Goal: Task Accomplishment & Management: Manage account settings

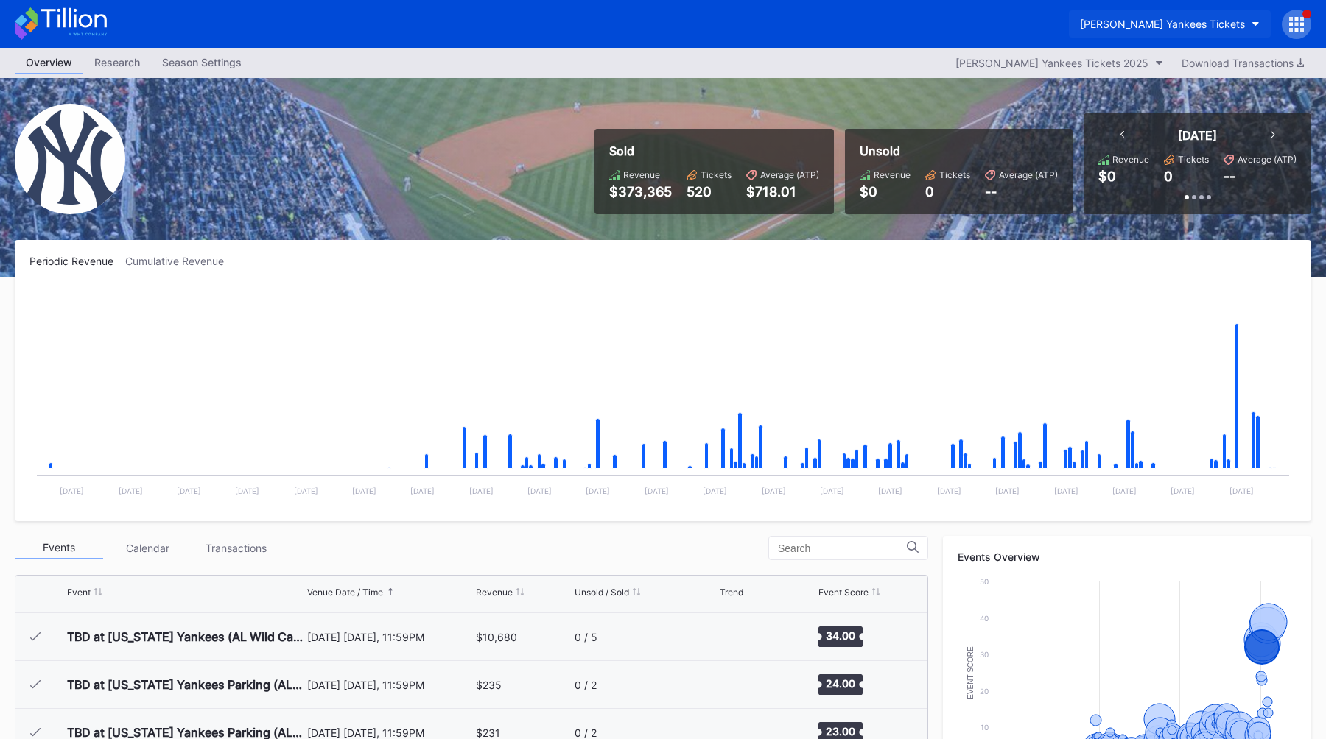
click at [1163, 13] on button "[PERSON_NAME] Yankees Tickets" at bounding box center [1170, 23] width 202 height 27
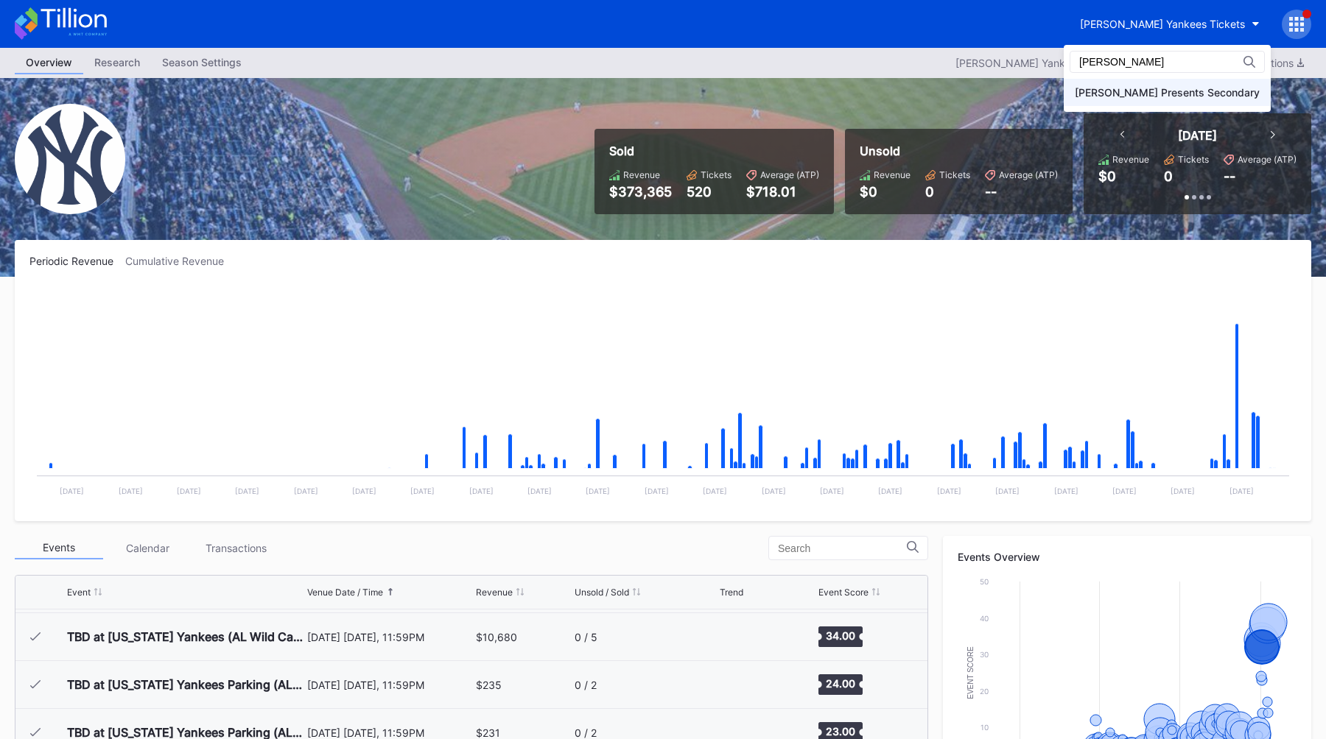
type input "[PERSON_NAME]"
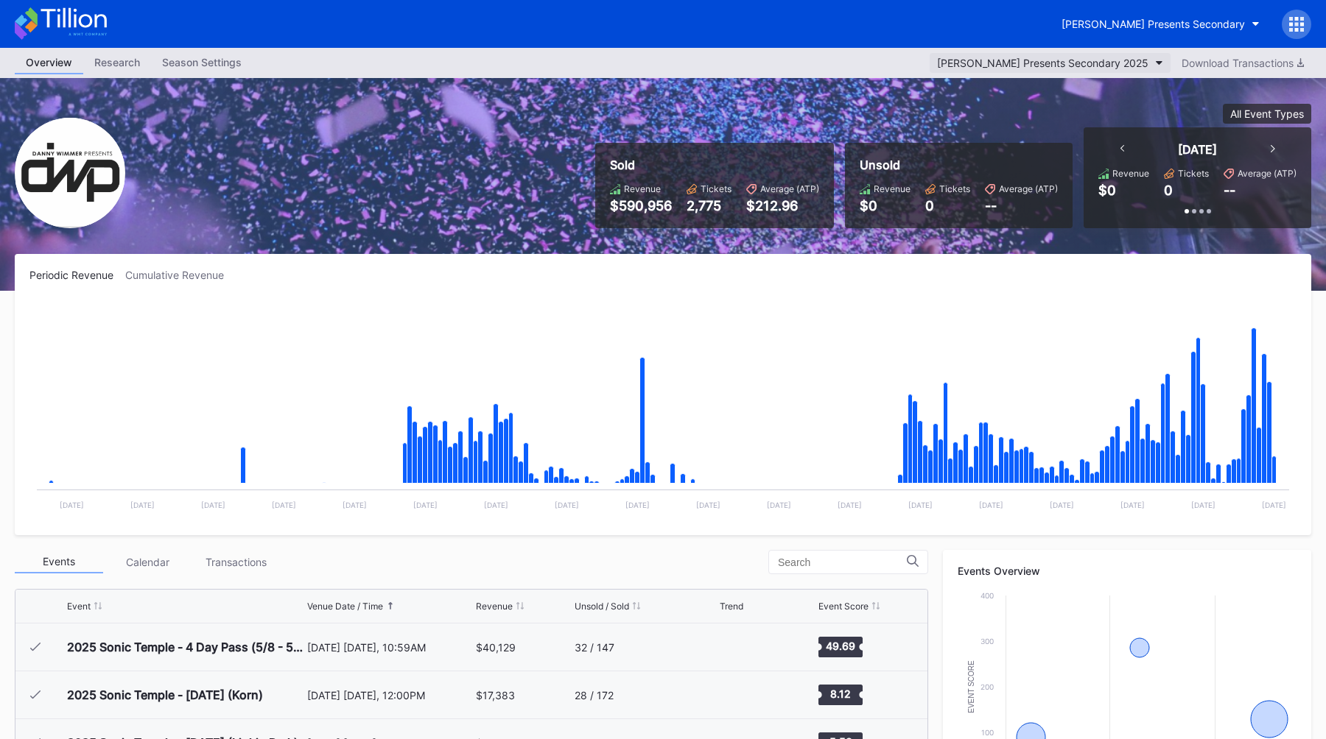
click at [1072, 56] on button "[PERSON_NAME] Presents Secondary 2025" at bounding box center [1049, 63] width 241 height 20
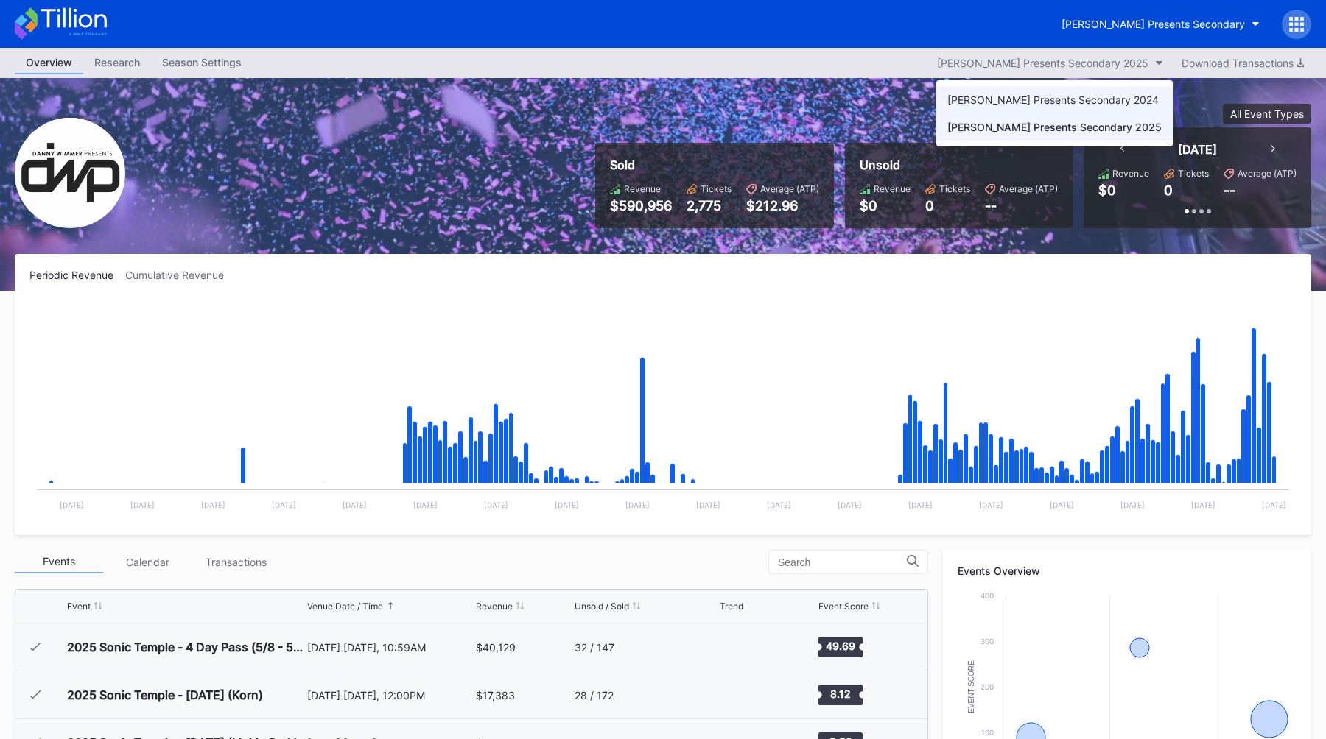
click at [1056, 99] on div "[PERSON_NAME] Presents Secondary 2024" at bounding box center [1052, 100] width 211 height 13
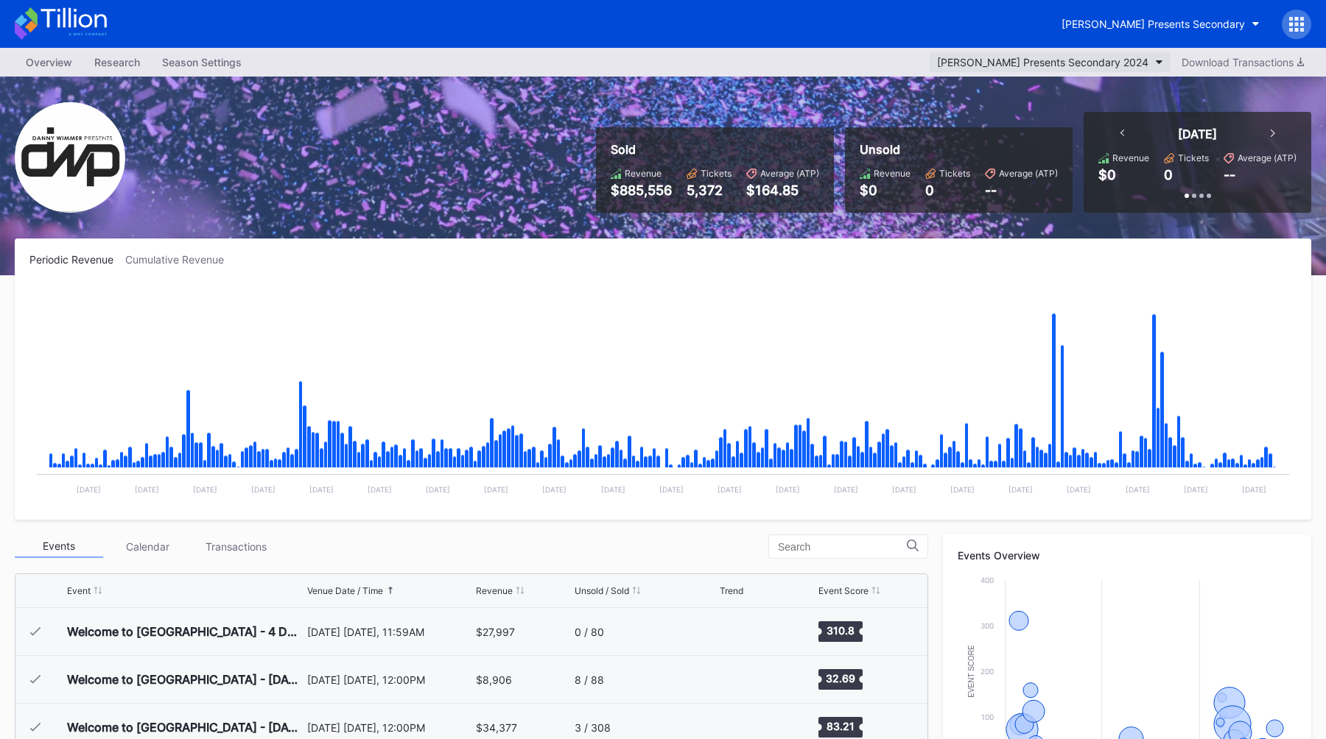
click at [1026, 60] on div "[PERSON_NAME] Presents Secondary 2024" at bounding box center [1042, 62] width 211 height 13
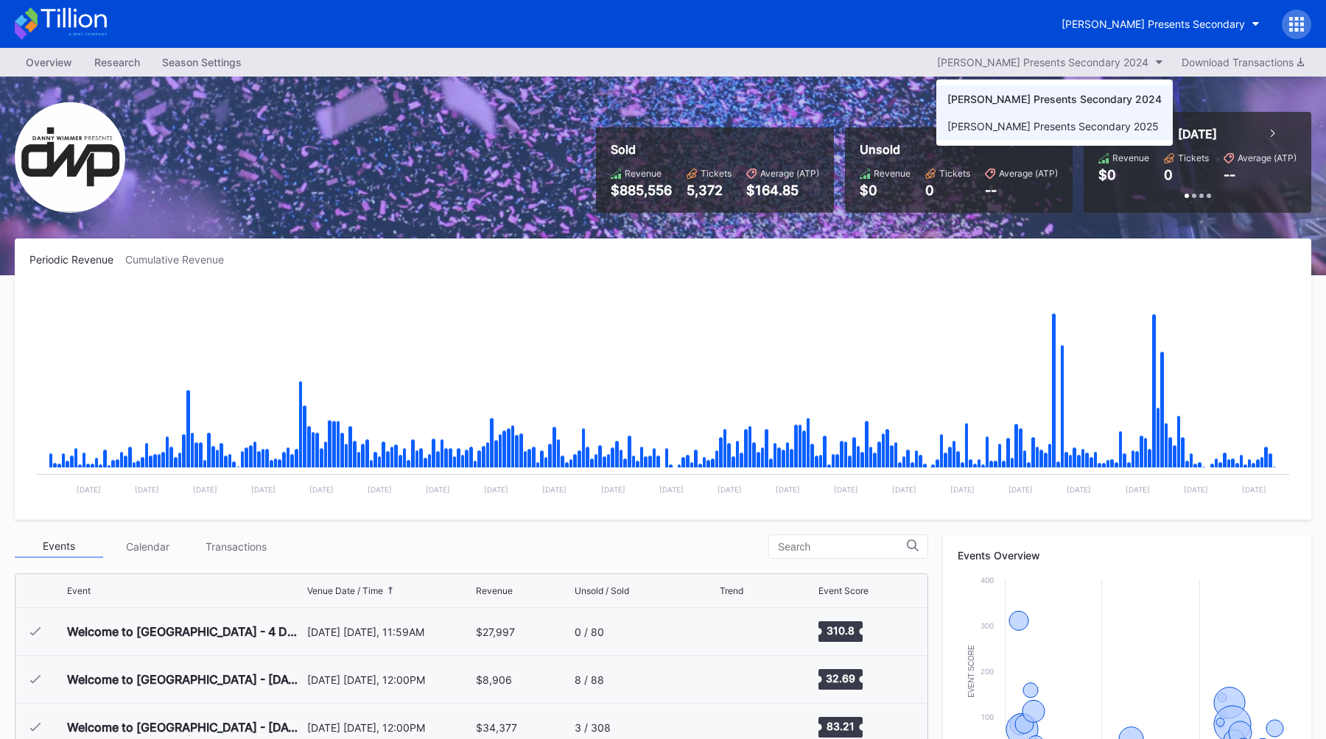
click at [1048, 130] on div "[PERSON_NAME] Presents Secondary 2025" at bounding box center [1052, 126] width 211 height 13
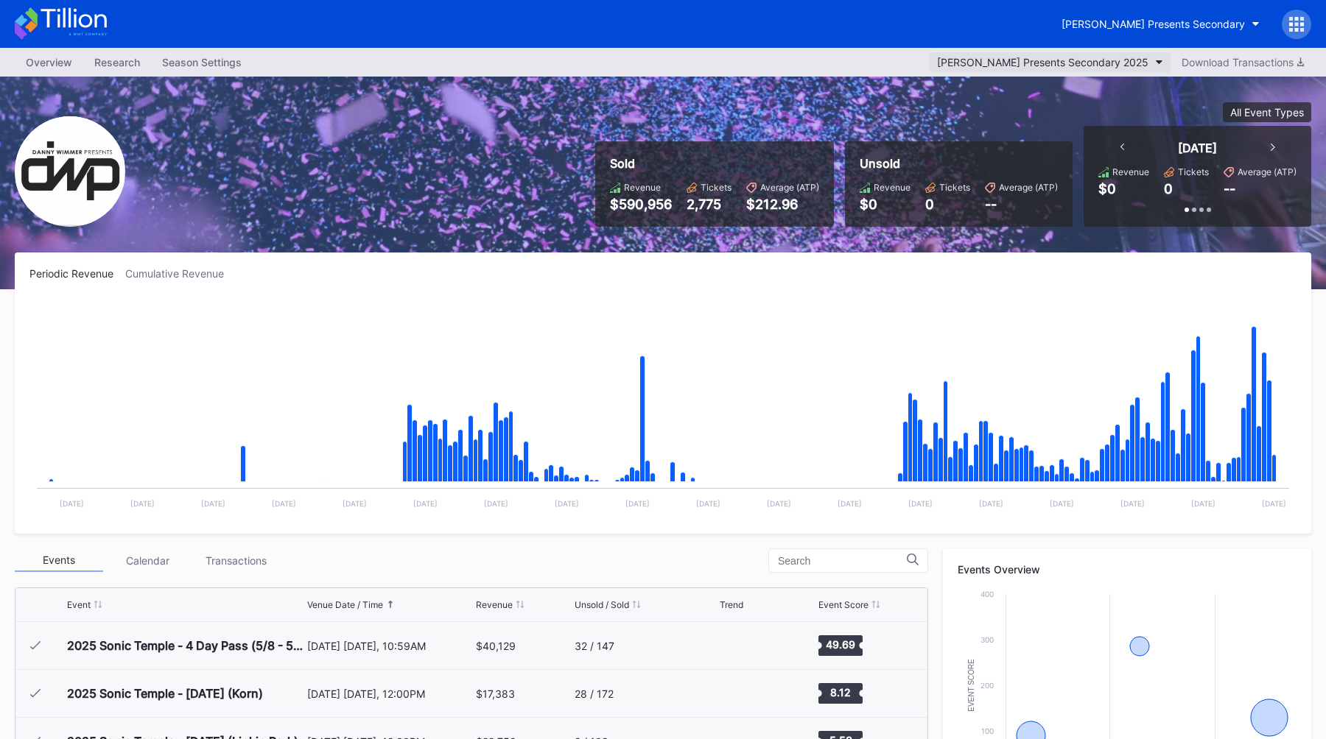
click at [990, 63] on div "[PERSON_NAME] Presents Secondary 2025" at bounding box center [1042, 62] width 211 height 13
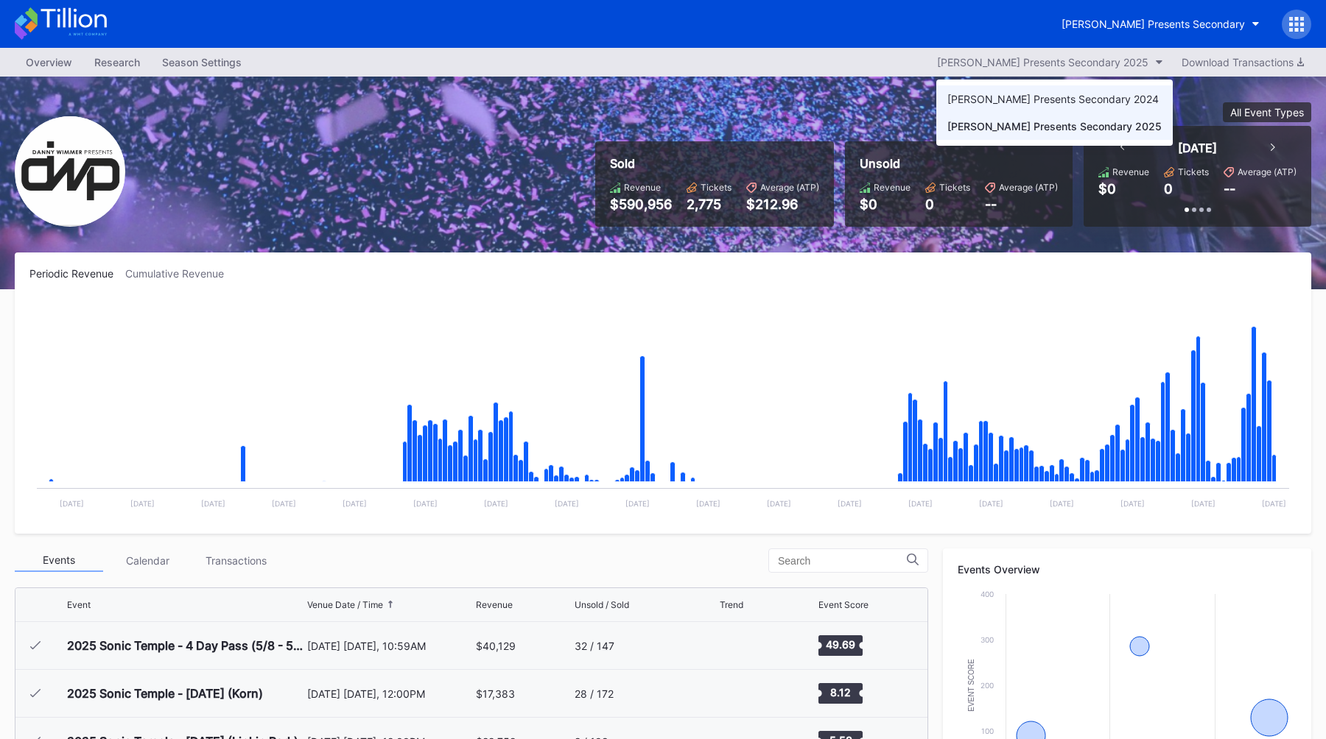
click at [1004, 96] on div "[PERSON_NAME] Presents Secondary 2024" at bounding box center [1052, 99] width 211 height 13
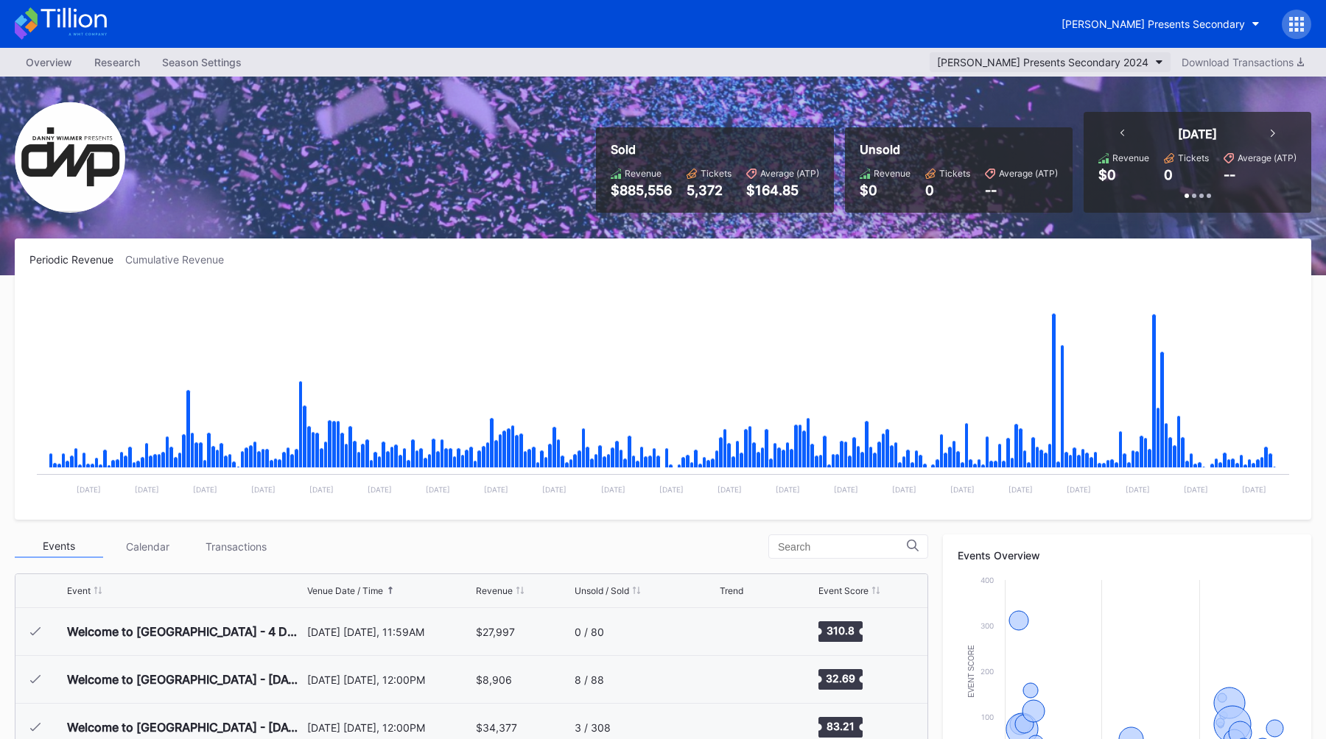
click at [1035, 57] on div "[PERSON_NAME] Presents Secondary 2024" at bounding box center [1042, 62] width 211 height 13
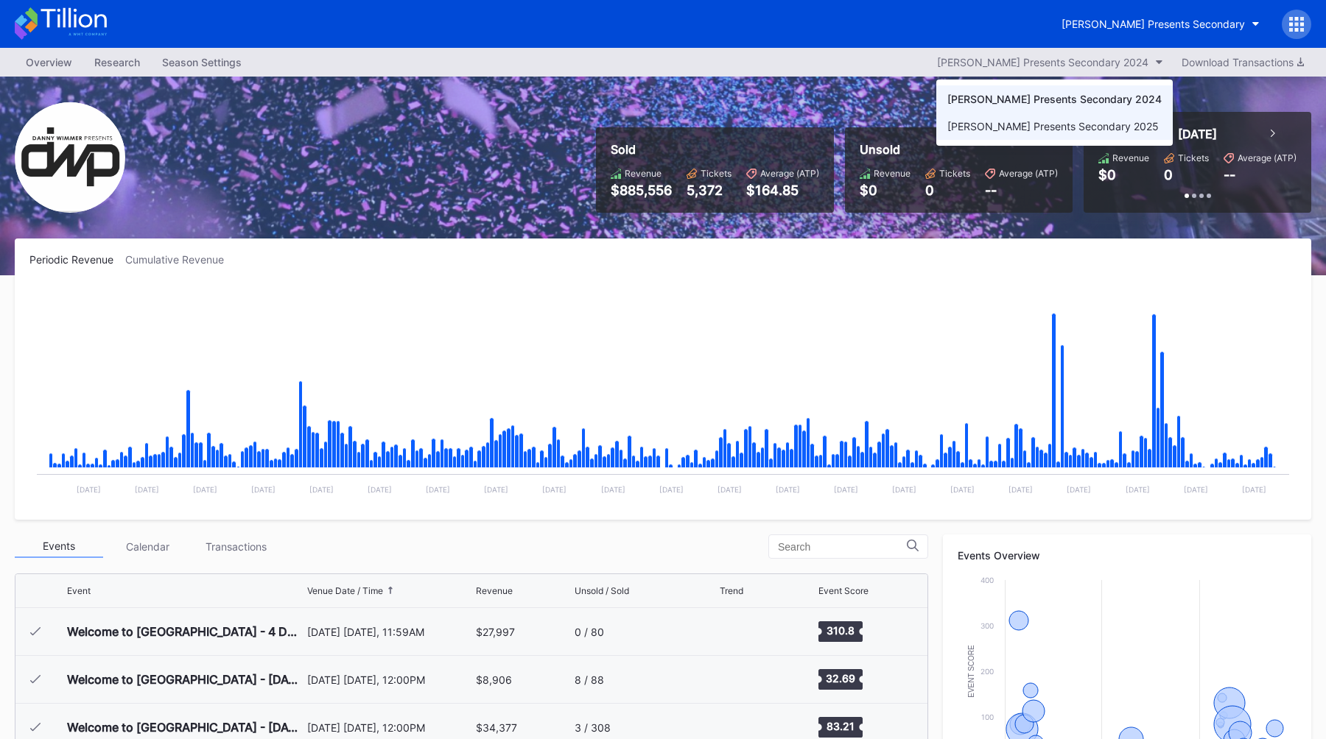
click at [1030, 128] on div "[PERSON_NAME] Presents Secondary 2025" at bounding box center [1052, 126] width 211 height 13
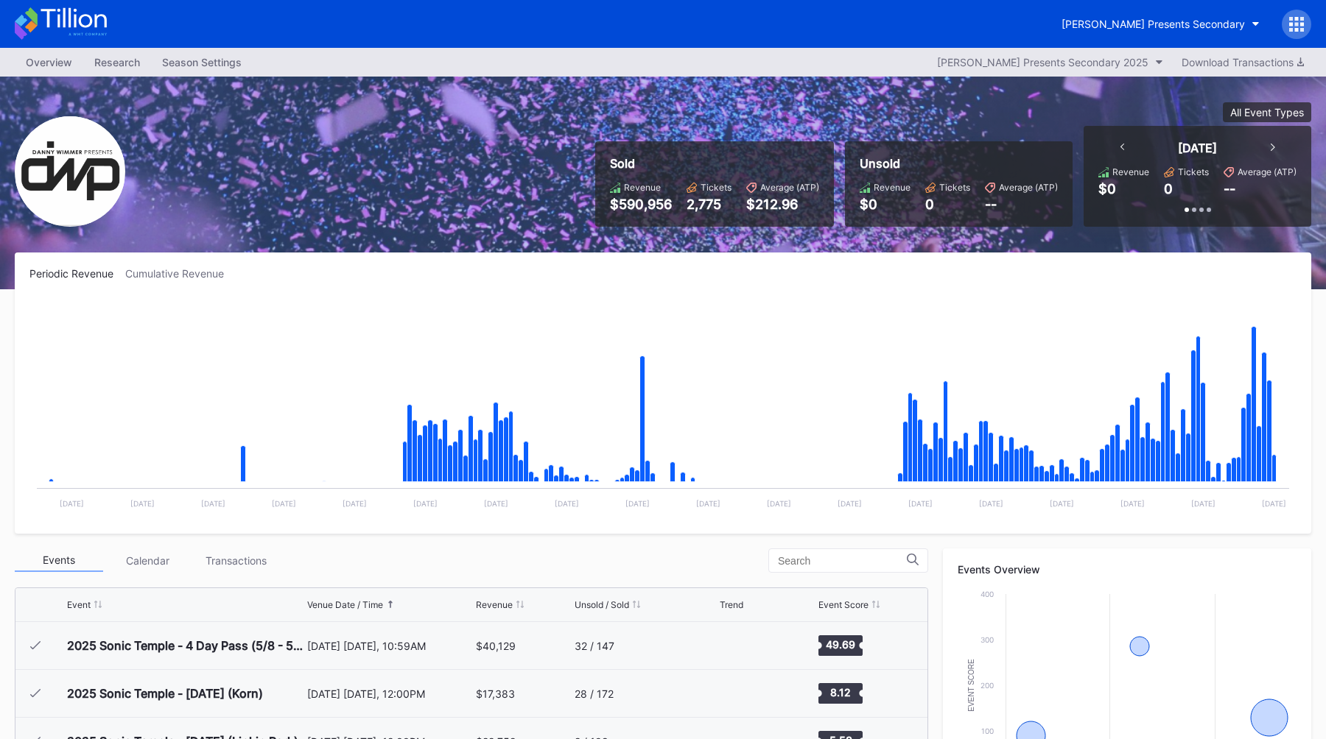
click at [408, 223] on div "Sold Revenue $590,956 Tickets 2,775 Average (ATP) $212.96 Unsold Revenue $0 Tic…" at bounding box center [663, 183] width 1326 height 213
click at [127, 66] on div "Research" at bounding box center [117, 62] width 68 height 21
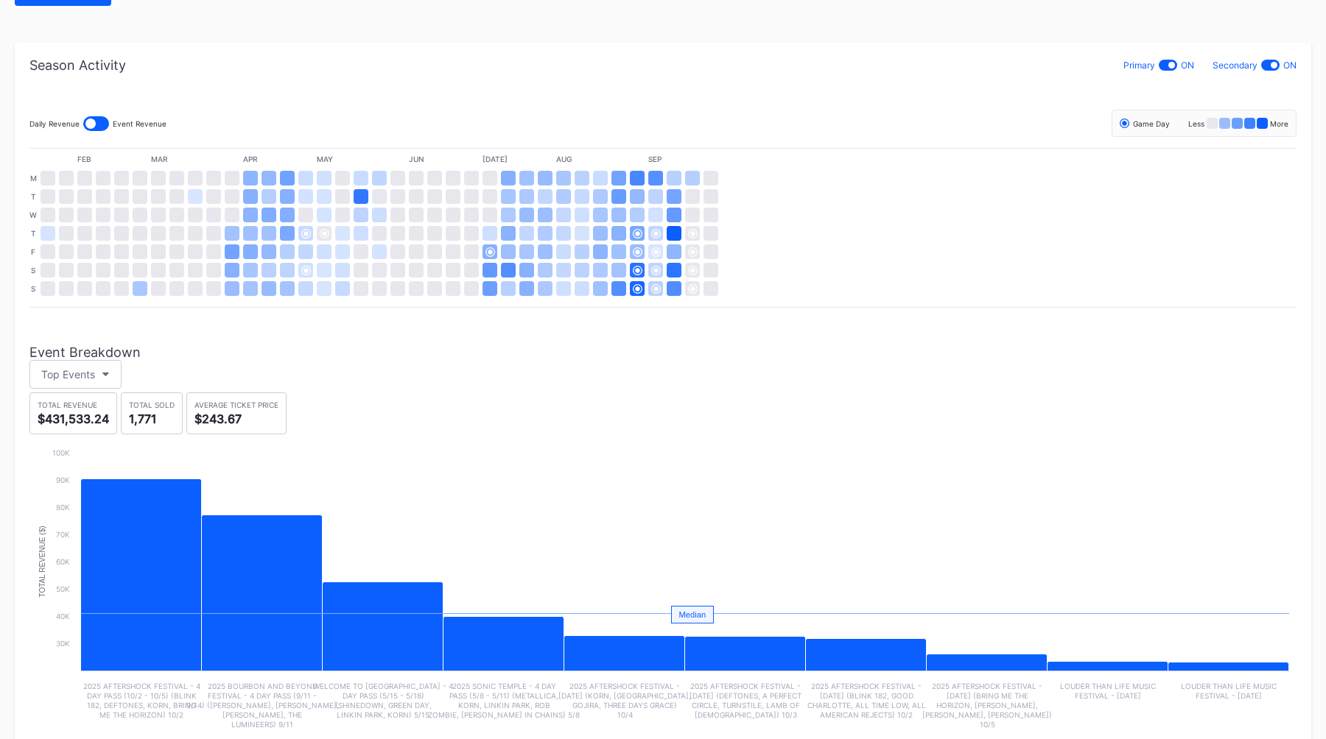
scroll to position [281, 0]
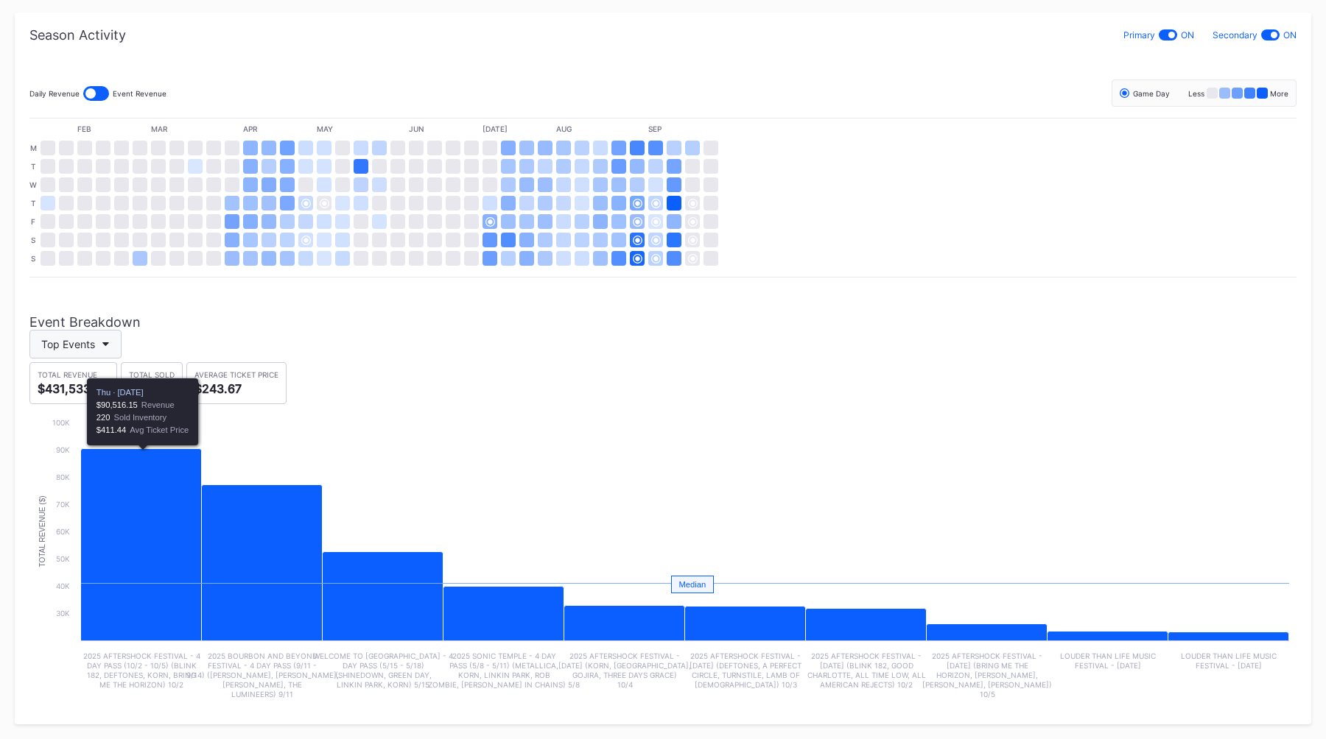
click at [86, 336] on button "Top Events" at bounding box center [75, 344] width 92 height 29
click at [96, 338] on button "Top Events" at bounding box center [75, 344] width 92 height 29
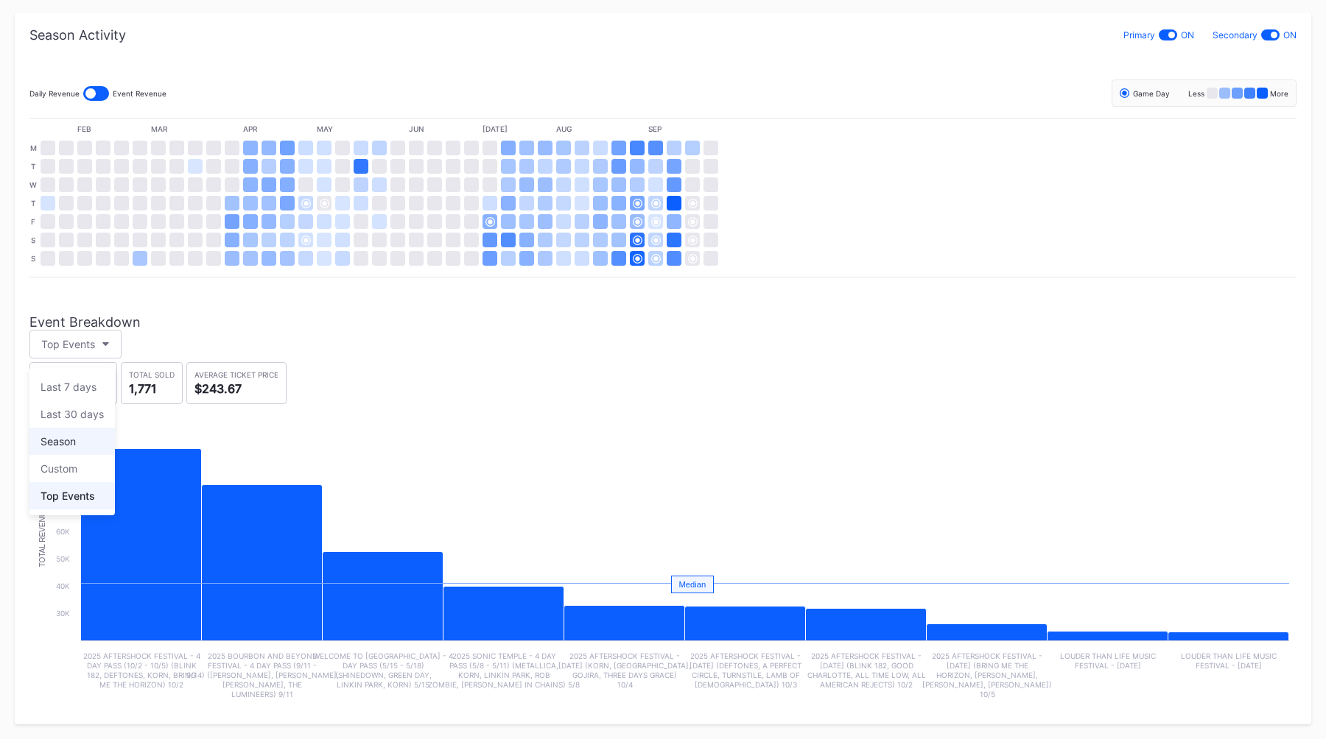
click at [74, 445] on div "Season" at bounding box center [58, 441] width 35 height 13
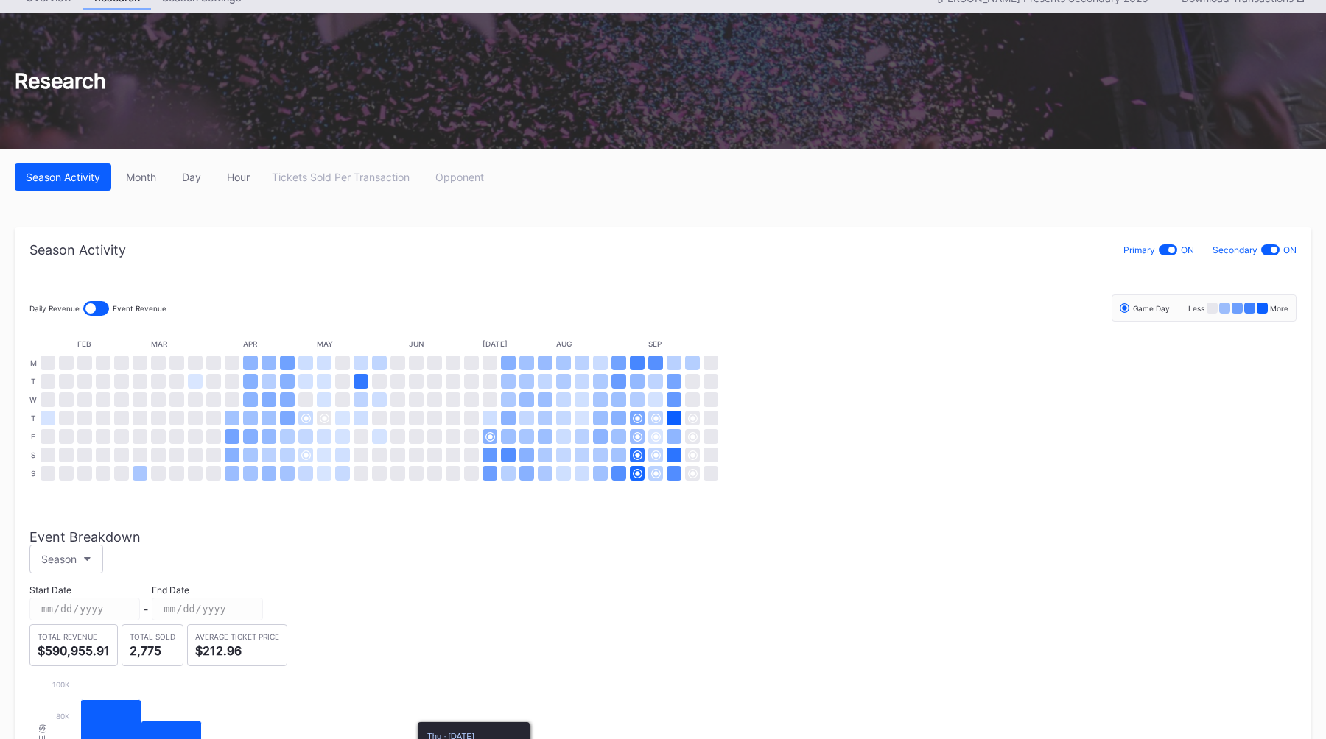
scroll to position [0, 0]
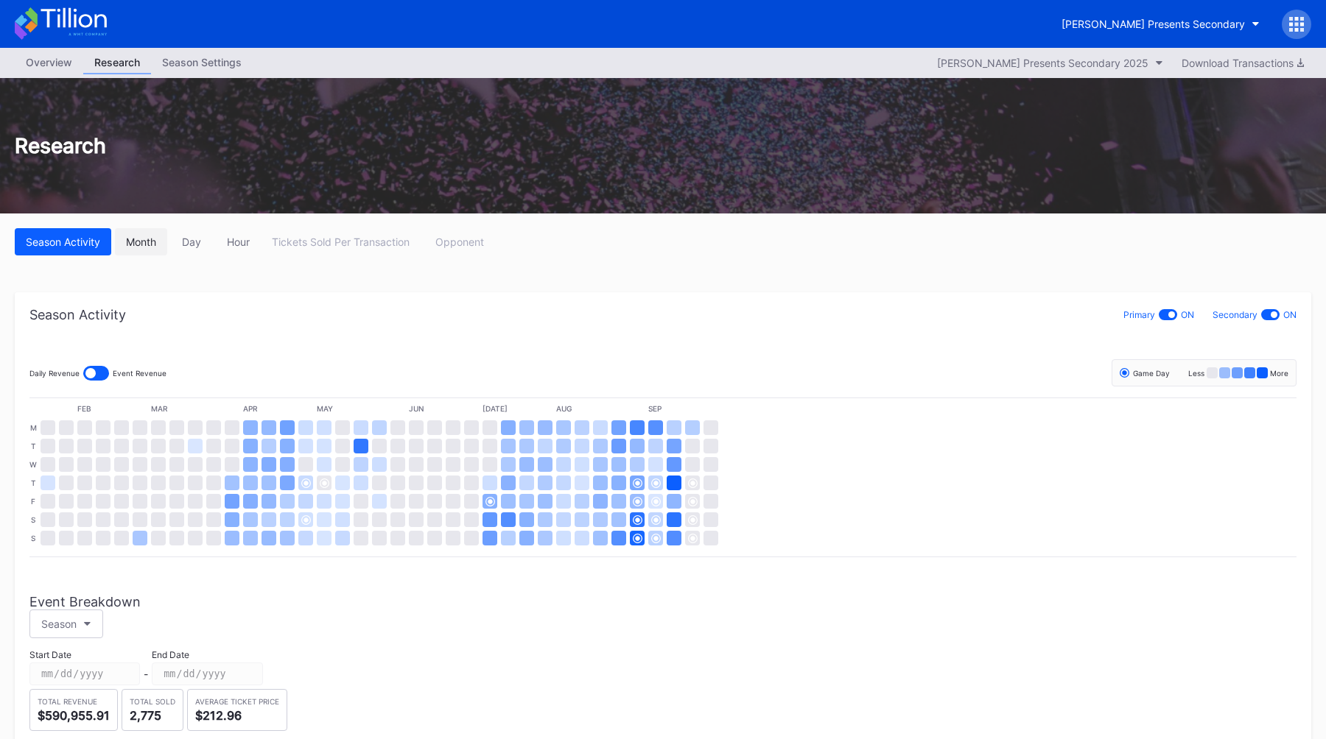
click at [139, 243] on div "Month" at bounding box center [141, 242] width 30 height 13
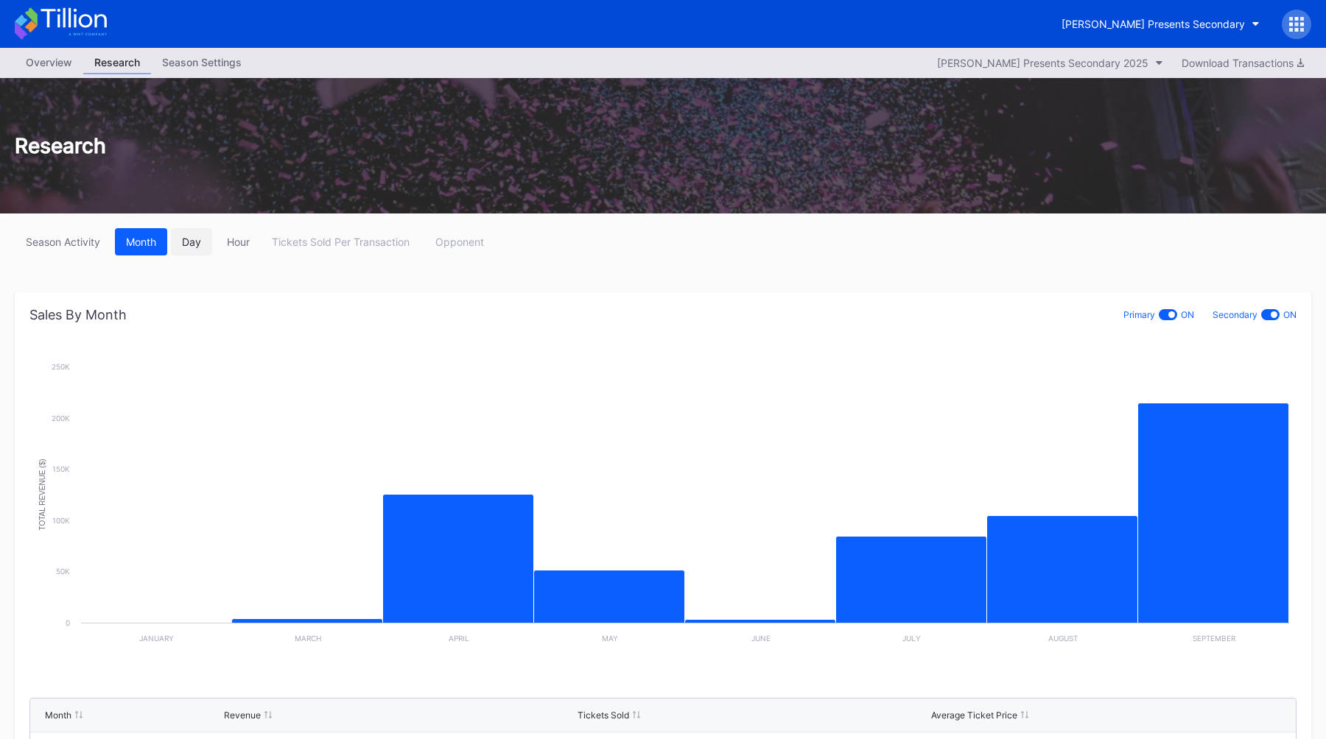
click at [195, 244] on div "Day" at bounding box center [191, 242] width 19 height 13
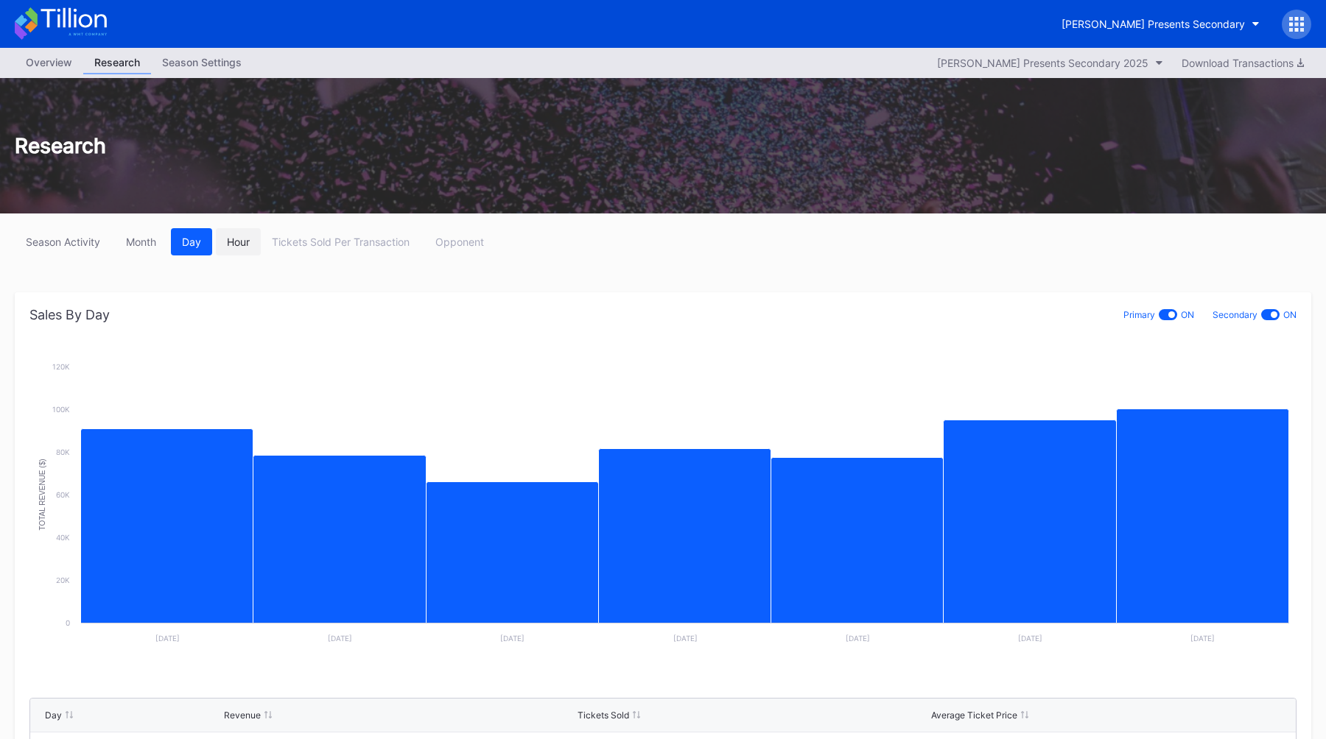
click at [245, 244] on div "Hour" at bounding box center [238, 242] width 23 height 13
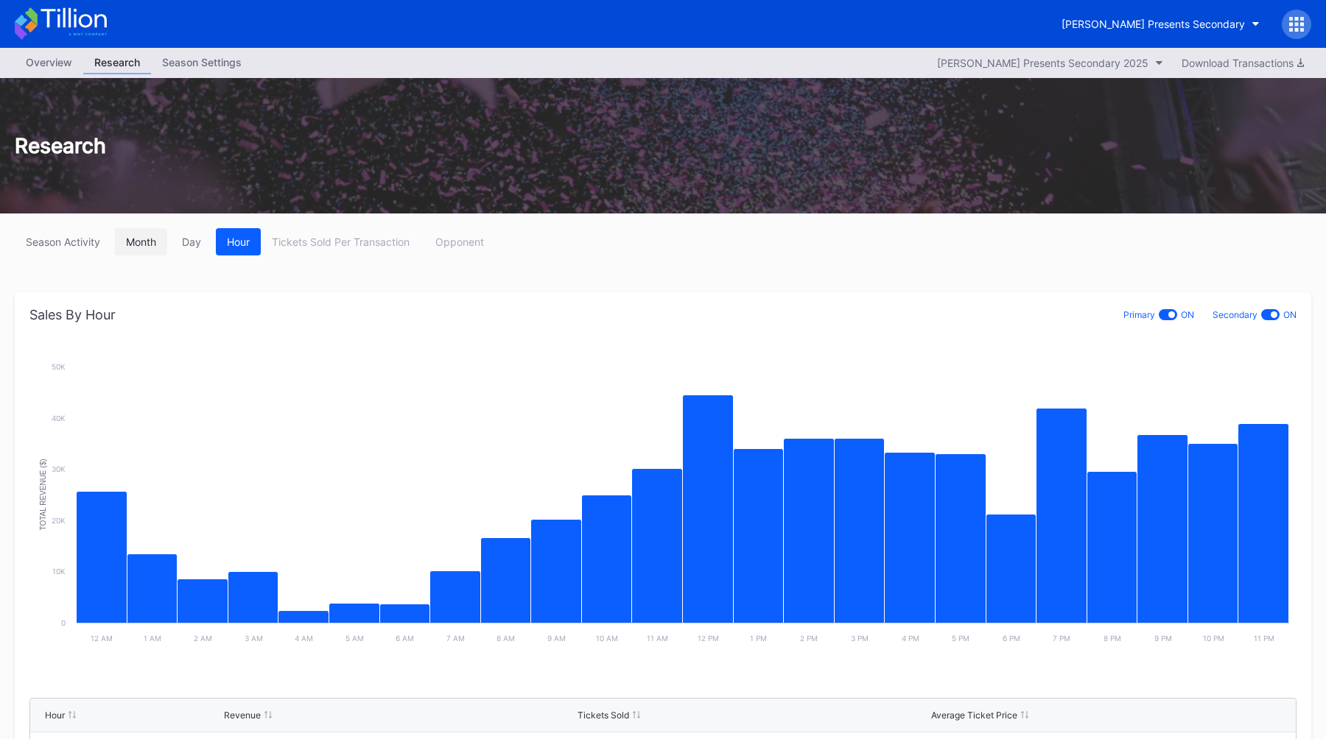
click at [119, 245] on button "Month" at bounding box center [141, 241] width 52 height 27
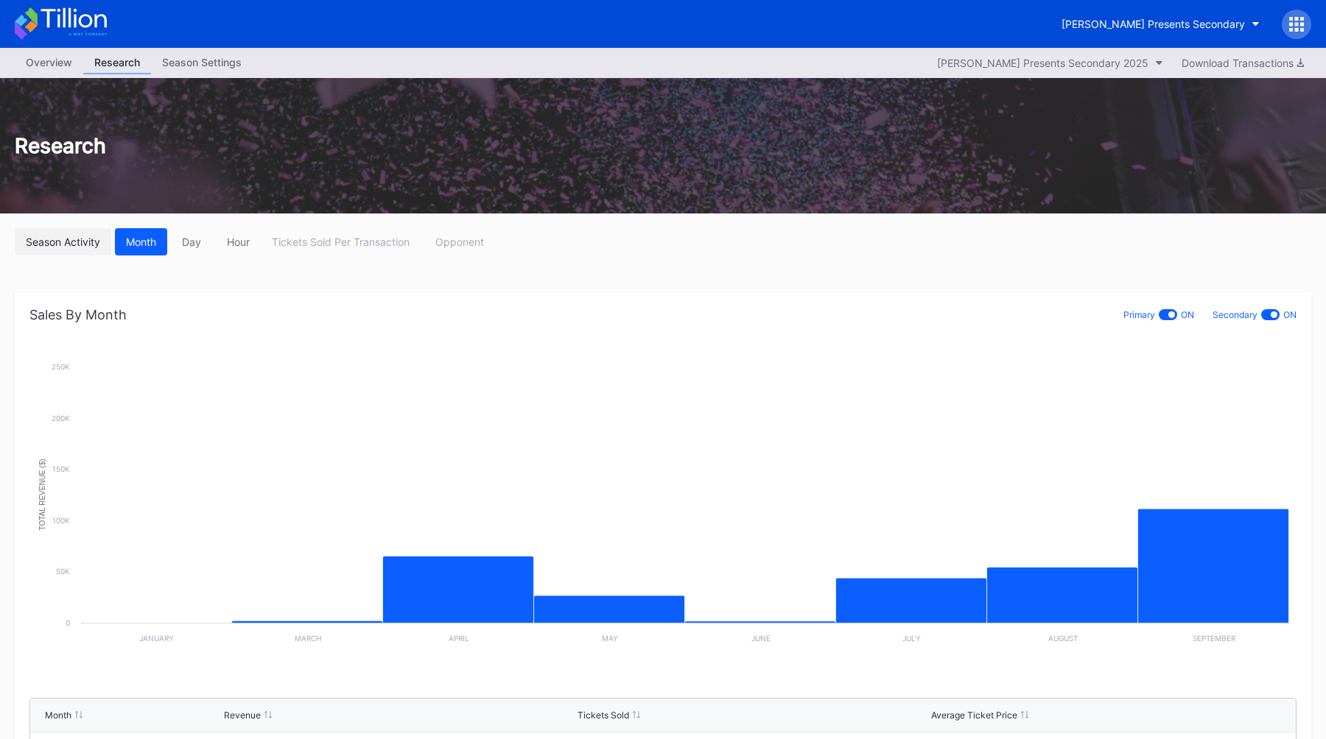
click at [40, 243] on div "Season Activity" at bounding box center [63, 242] width 74 height 13
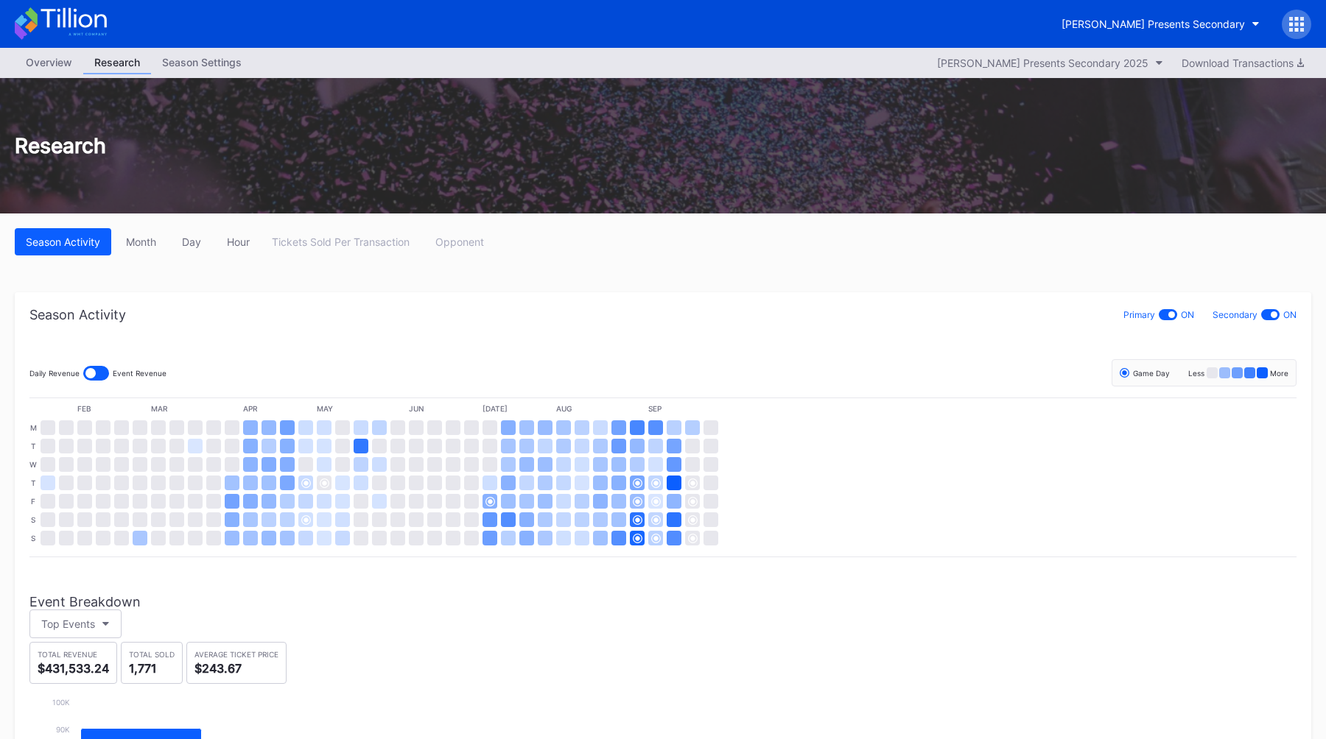
click at [187, 69] on div "Season Settings" at bounding box center [202, 62] width 102 height 21
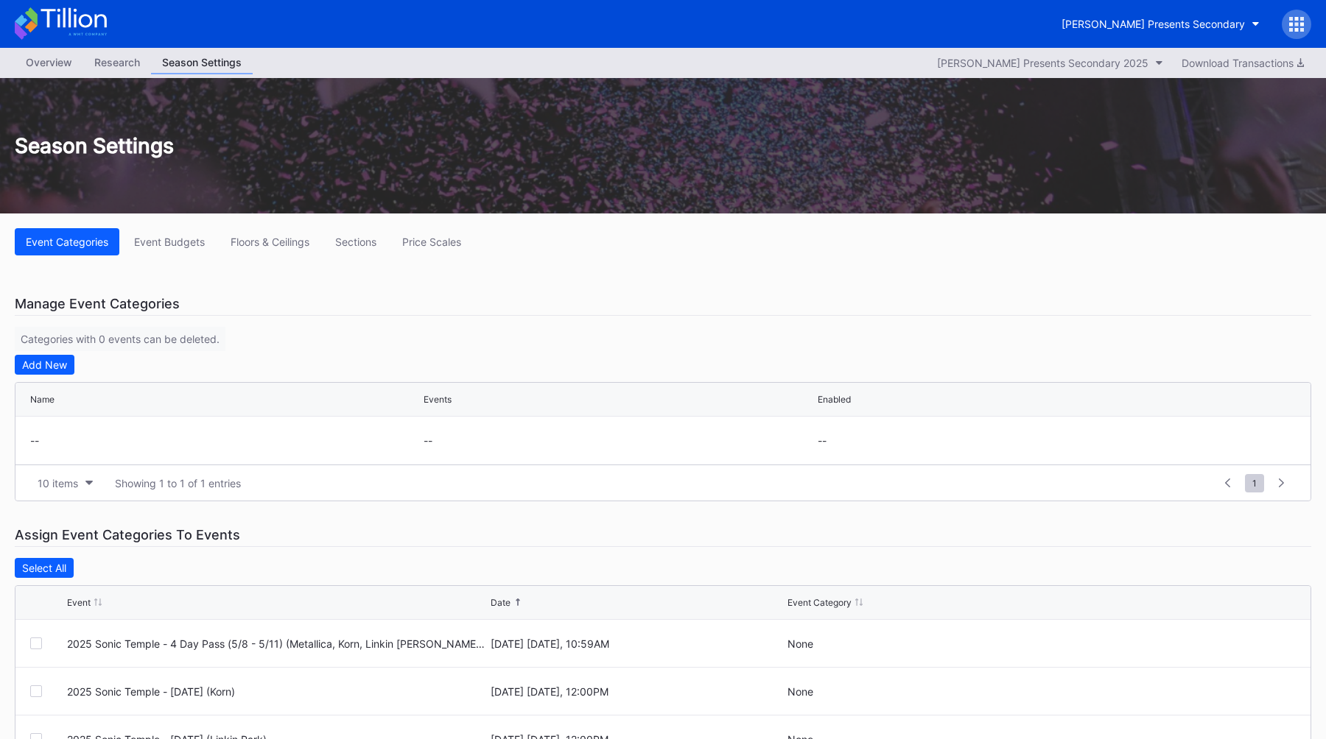
click at [49, 66] on div "Overview" at bounding box center [49, 62] width 68 height 21
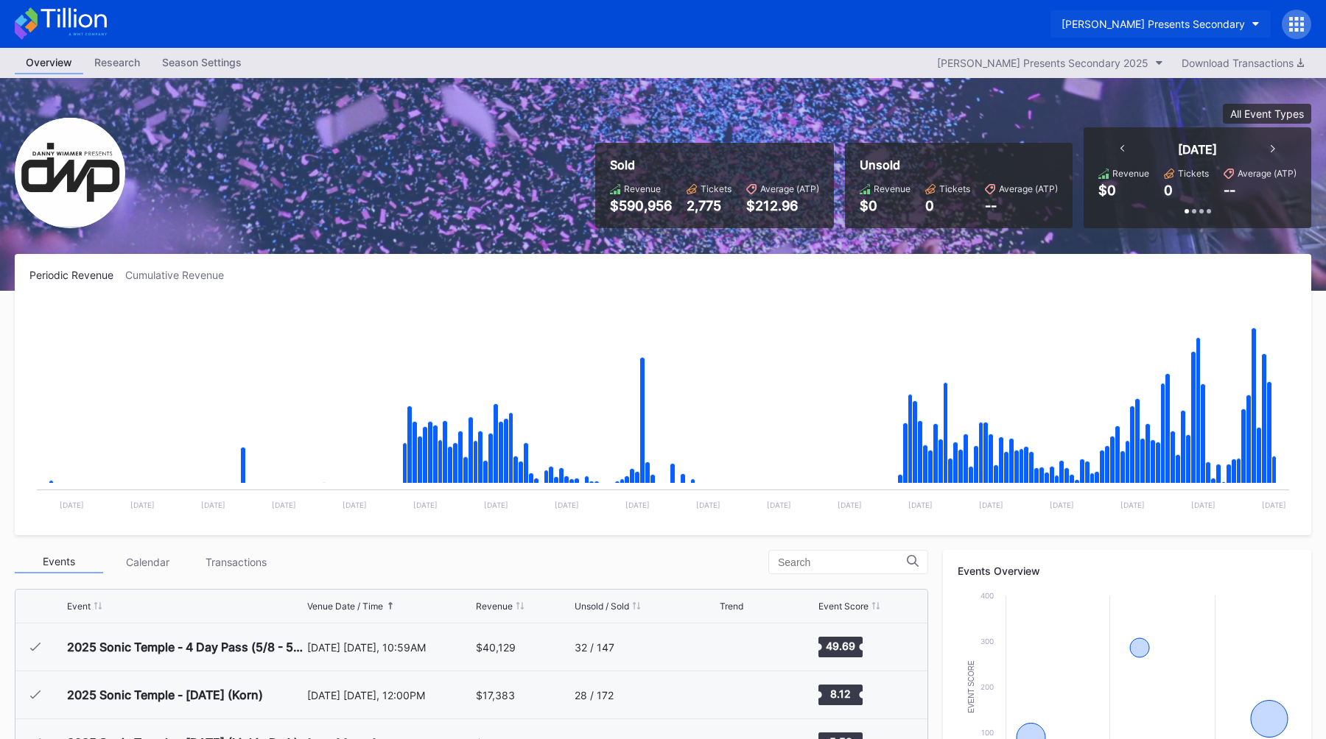
click at [1152, 20] on div "[PERSON_NAME] Presents Secondary" at bounding box center [1152, 24] width 183 height 13
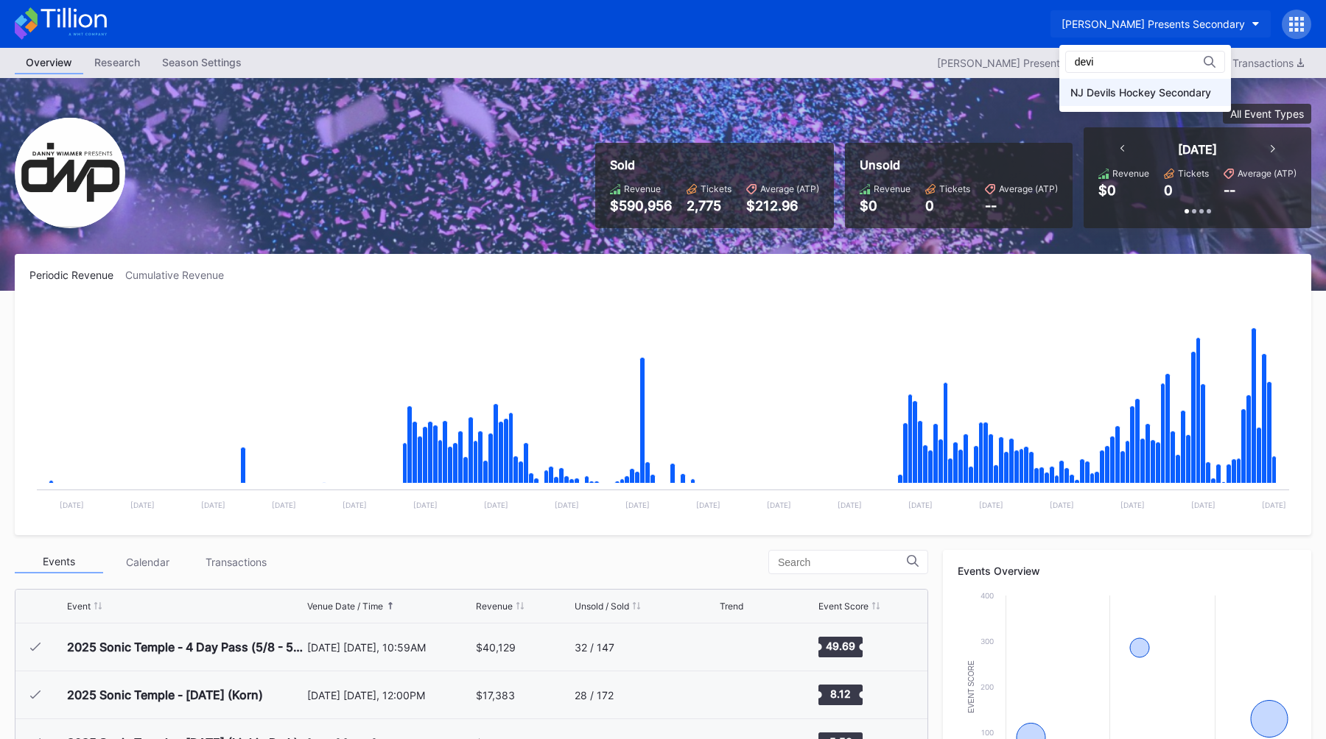
type input "devi"
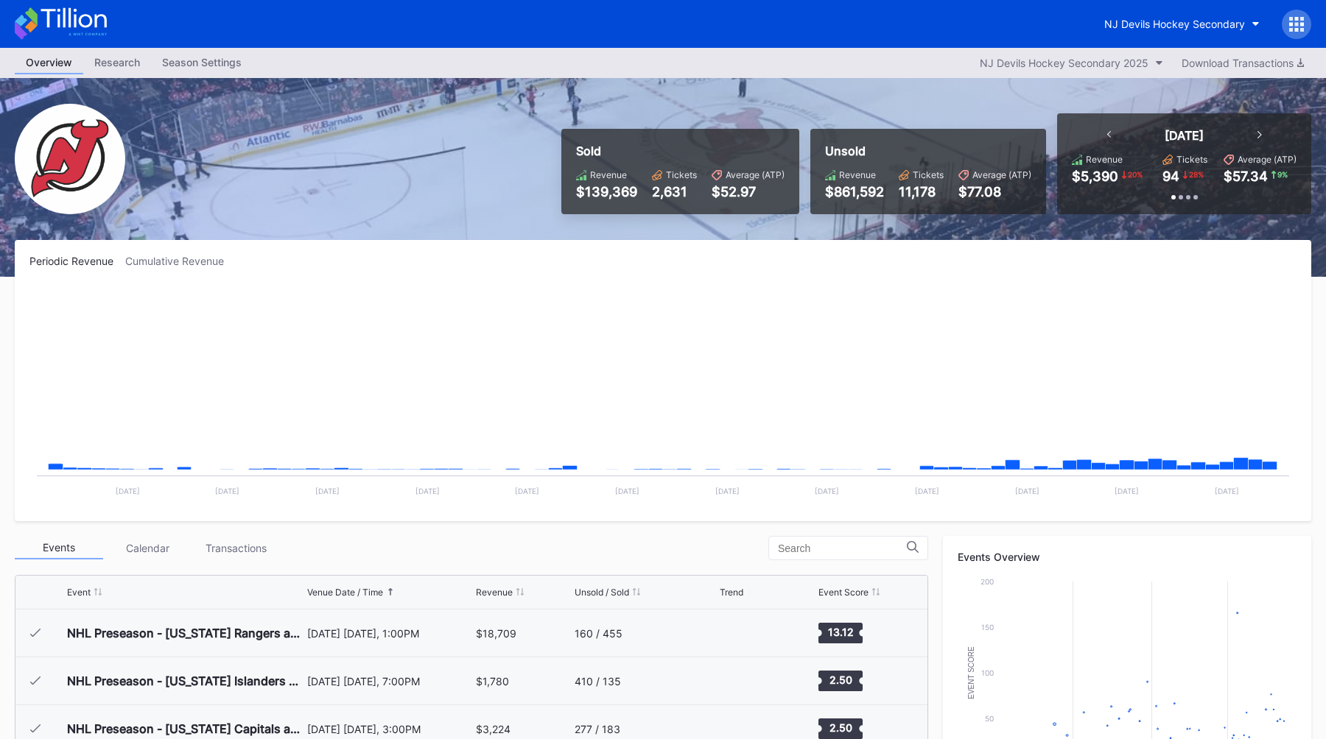
scroll to position [144, 0]
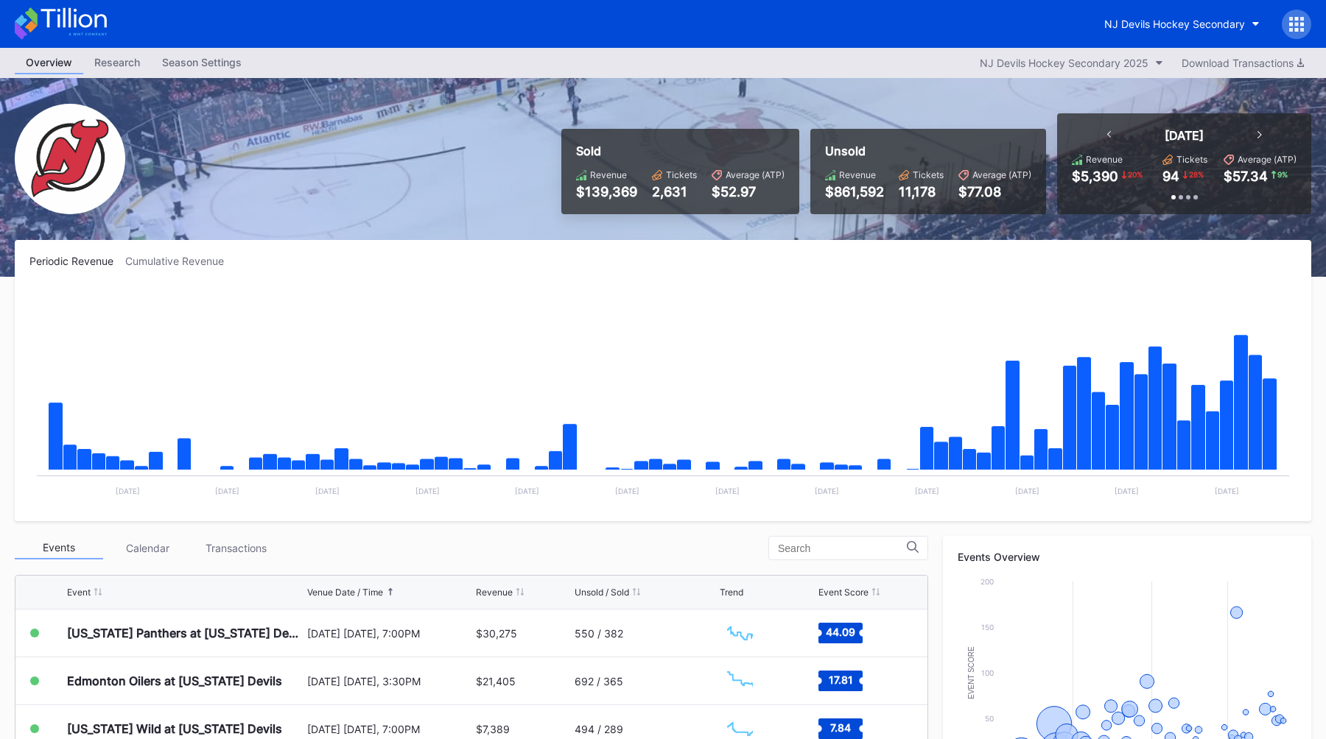
click at [197, 62] on div "Season Settings" at bounding box center [202, 62] width 102 height 21
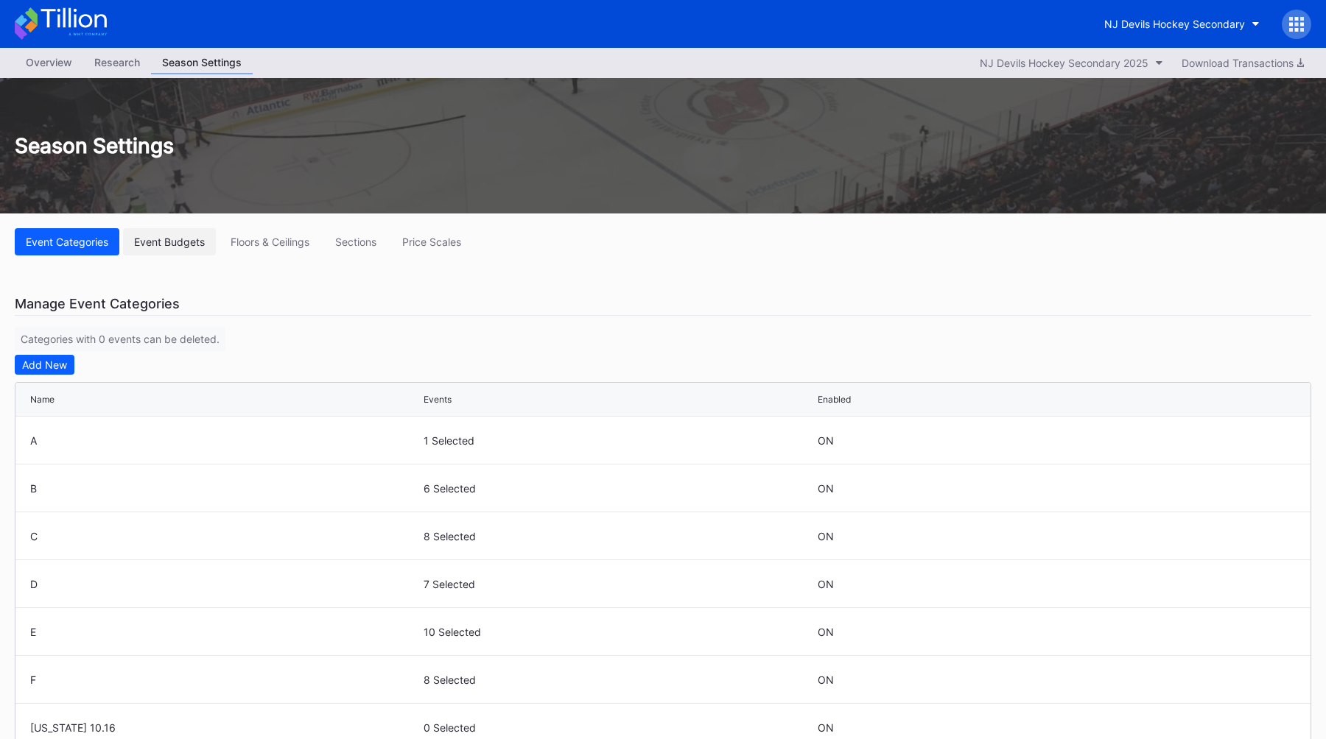
click at [137, 238] on div "Event Budgets" at bounding box center [169, 242] width 71 height 13
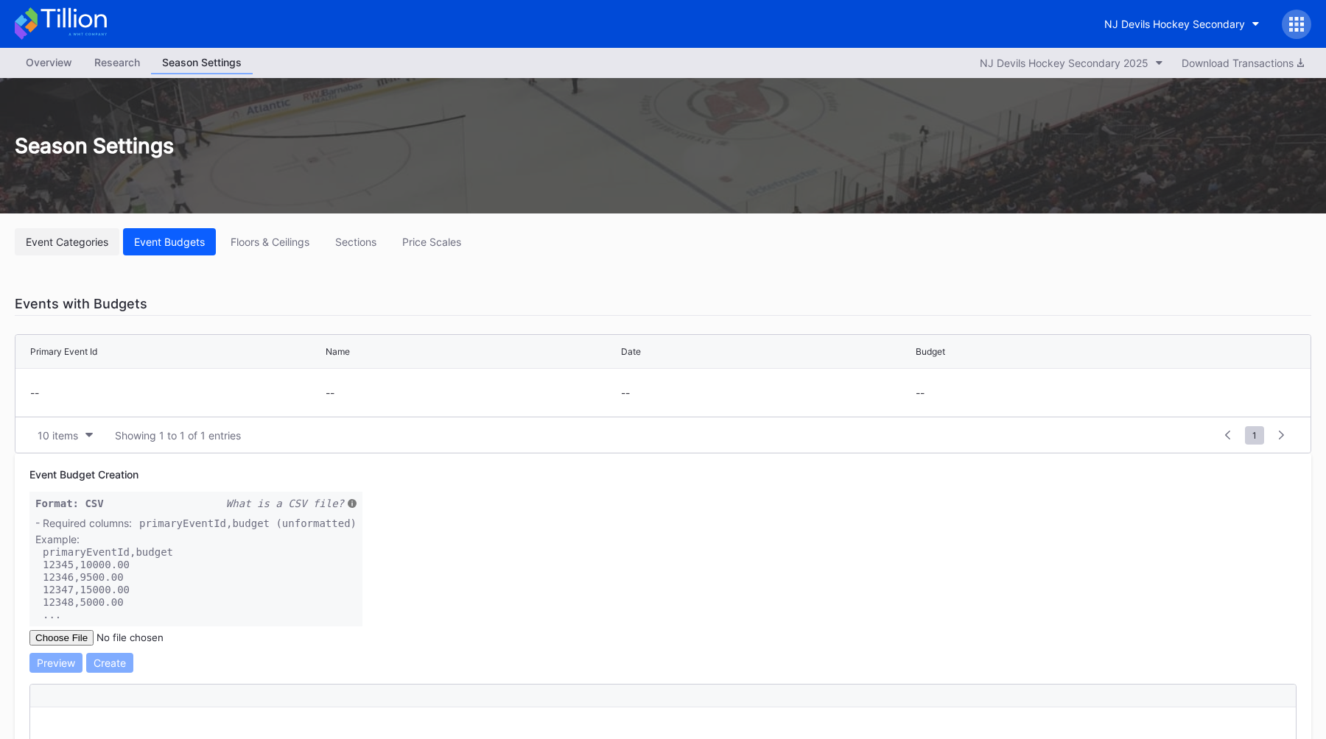
click at [77, 237] on div "Event Categories" at bounding box center [67, 242] width 82 height 13
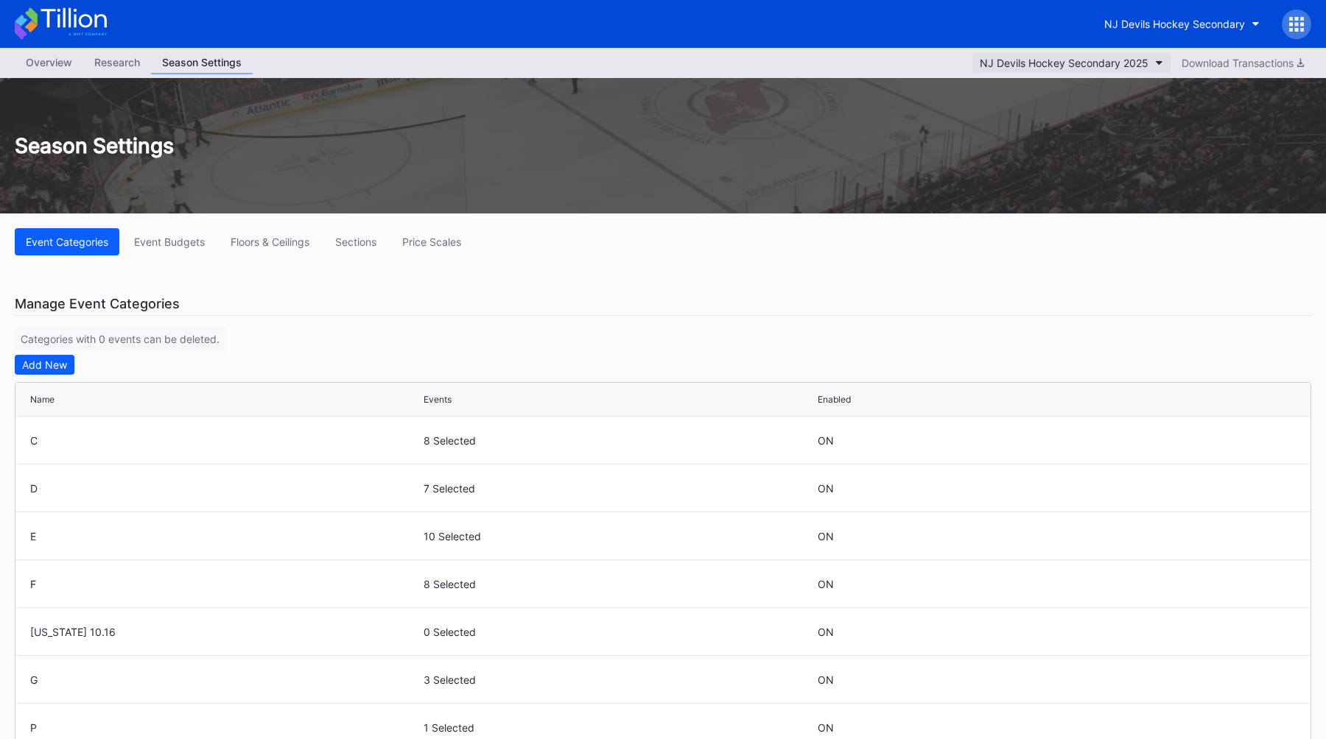
click at [1083, 55] on button "NJ Devils Hockey Secondary 2025" at bounding box center [1071, 63] width 198 height 20
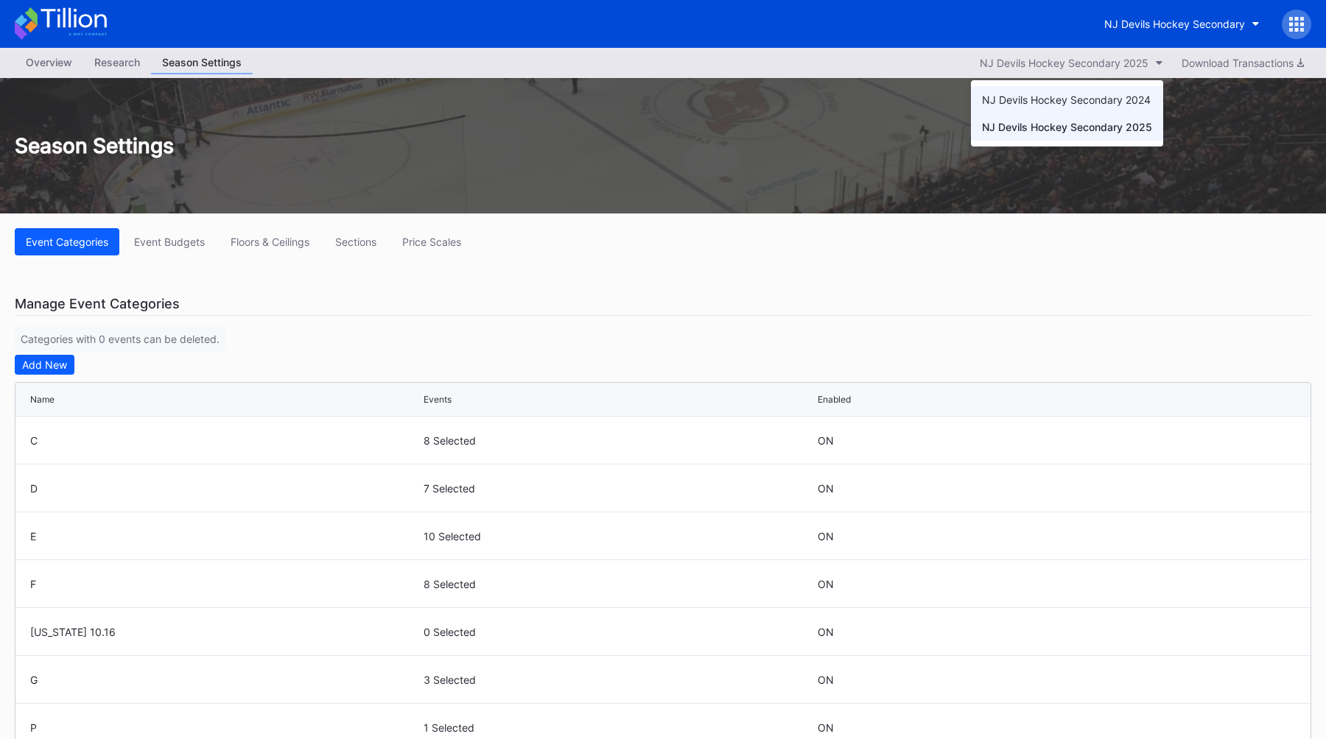
click at [1071, 96] on div "NJ Devils Hockey Secondary 2024" at bounding box center [1066, 100] width 169 height 13
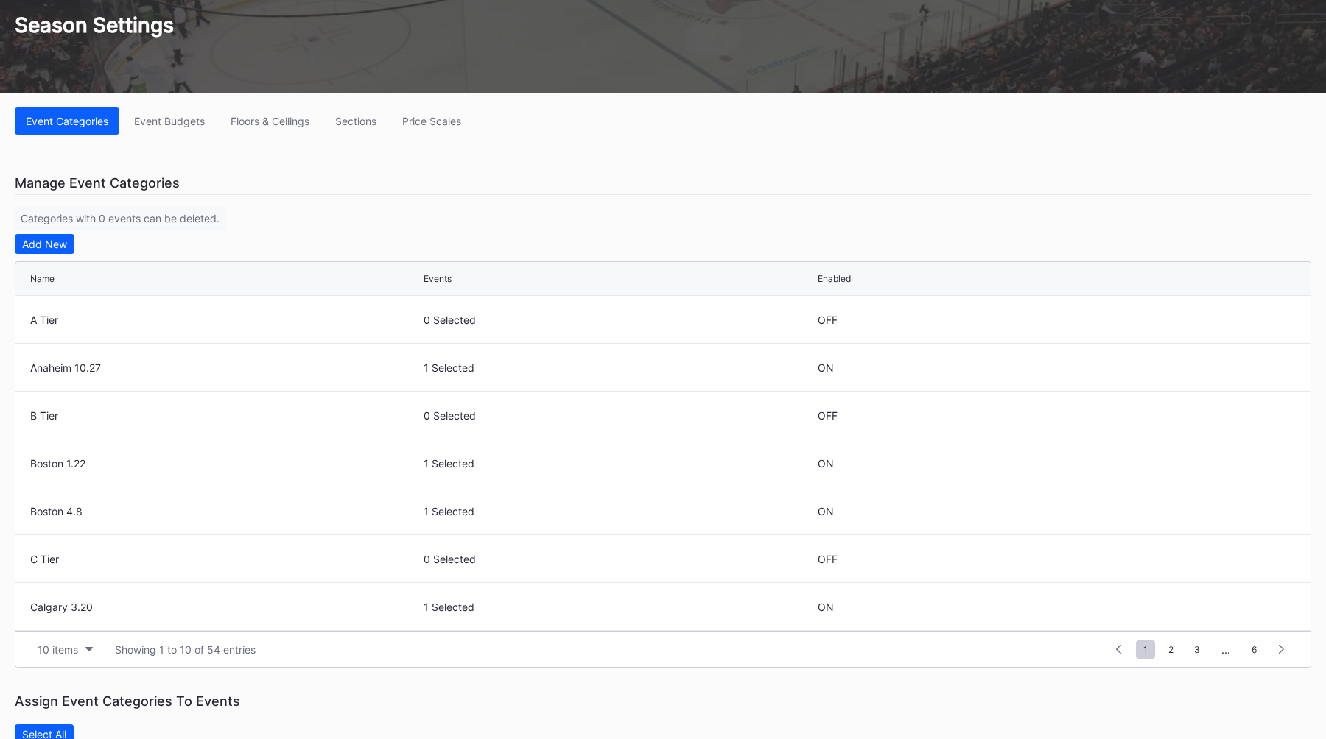
scroll to position [139, 0]
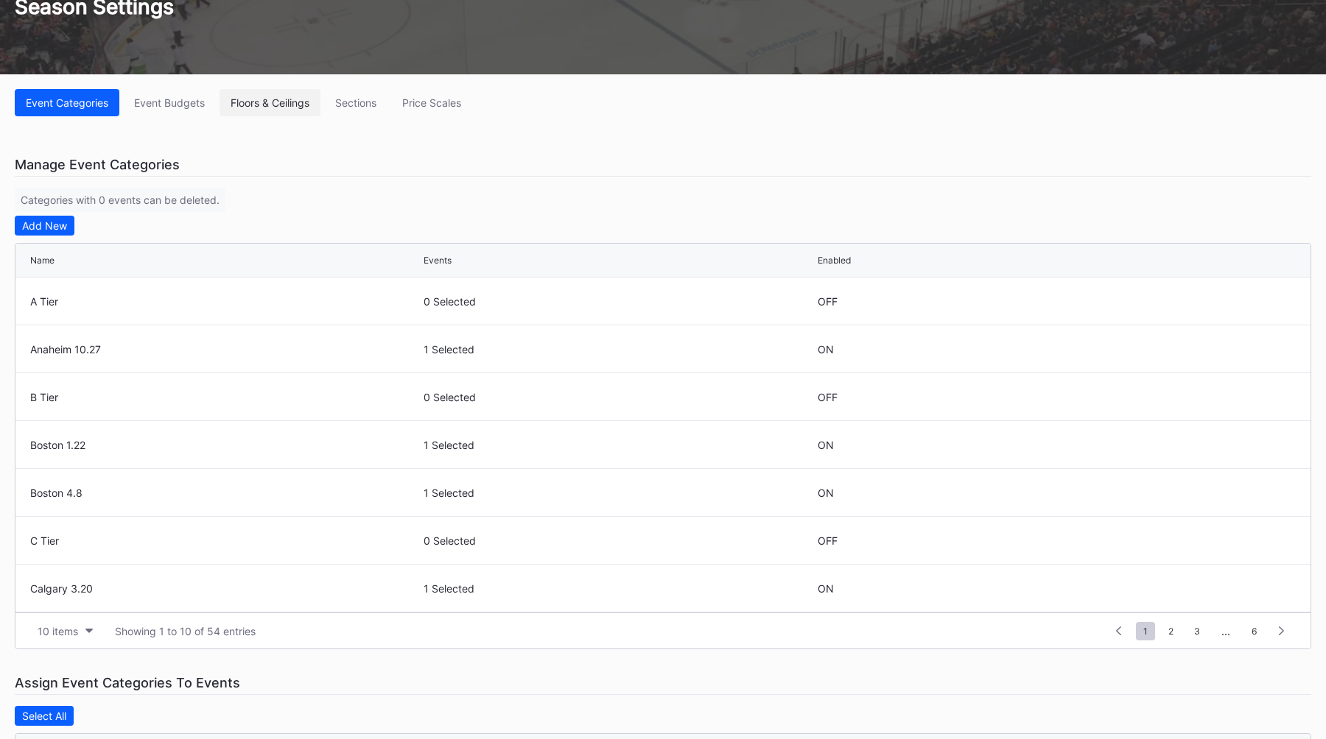
click at [289, 110] on button "Floors & Ceilings" at bounding box center [269, 102] width 101 height 27
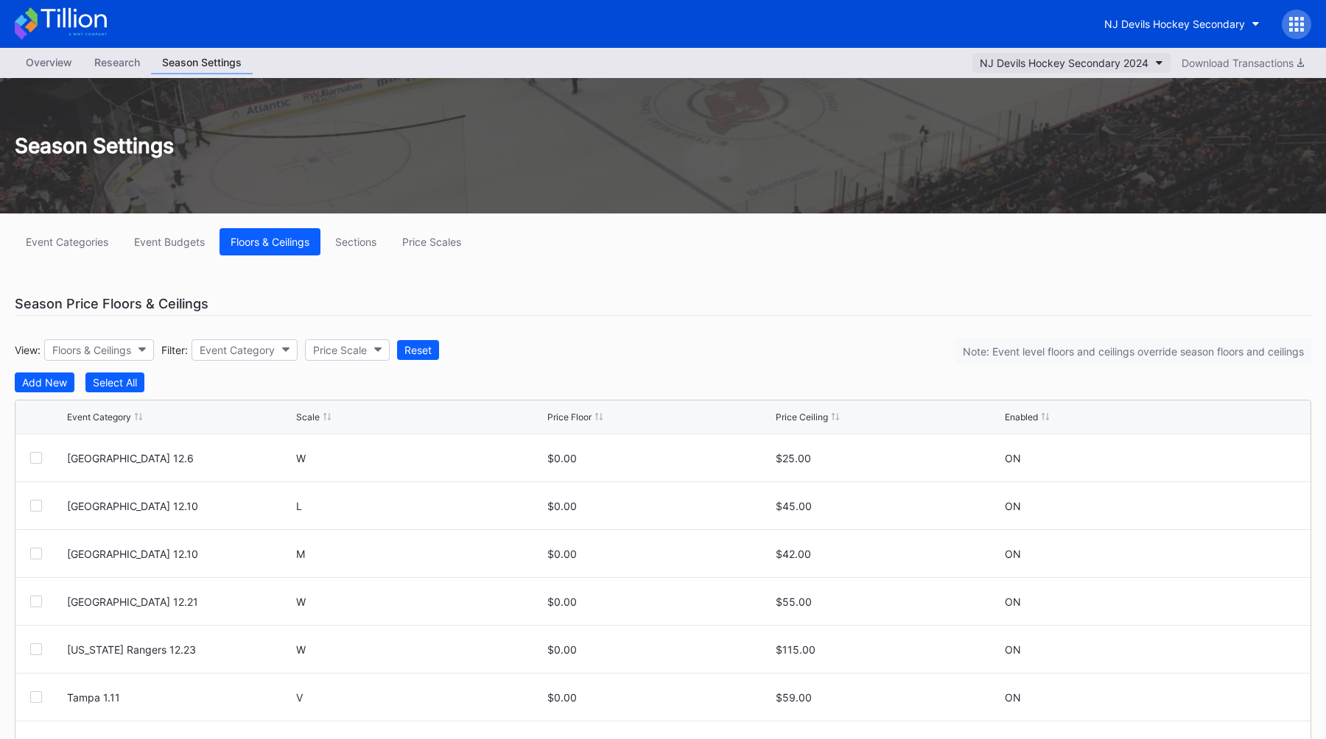
click at [1110, 57] on div "NJ Devils Hockey Secondary 2024" at bounding box center [1063, 63] width 169 height 13
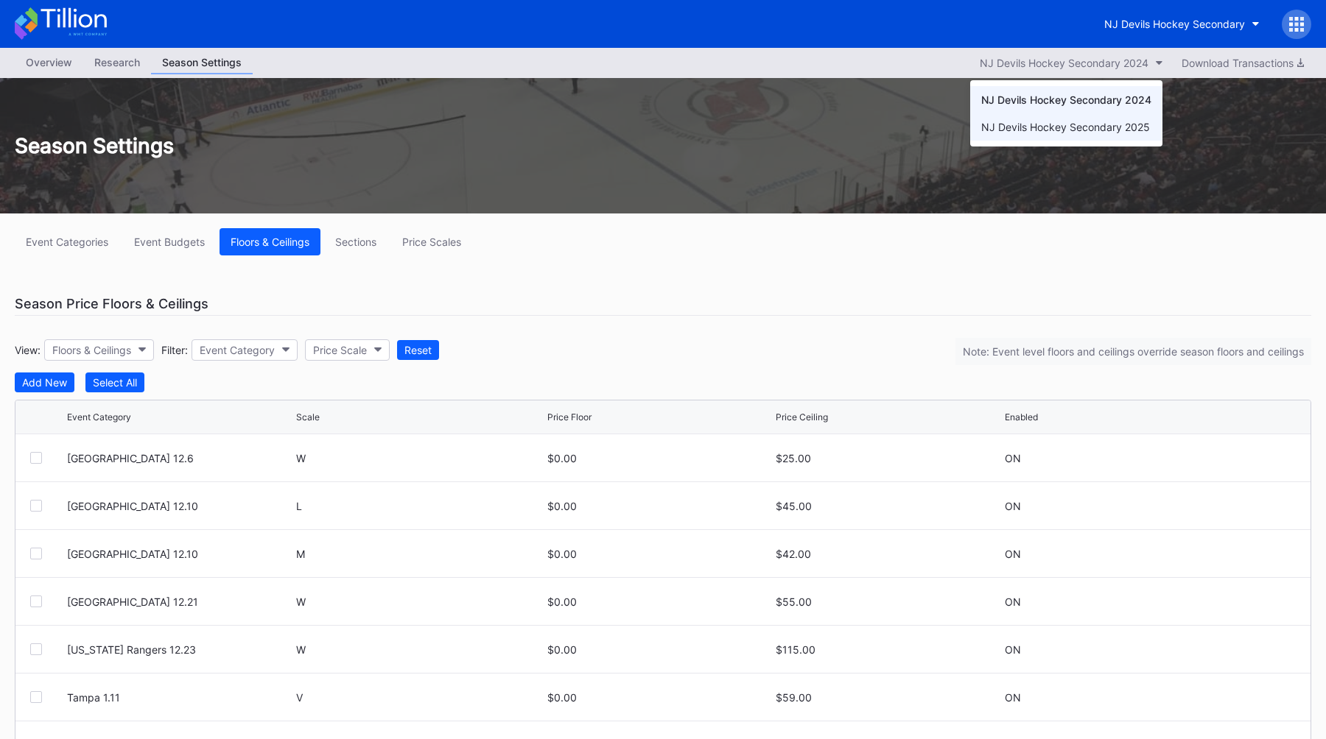
click at [1083, 129] on div "NJ Devils Hockey Secondary 2025" at bounding box center [1065, 127] width 169 height 13
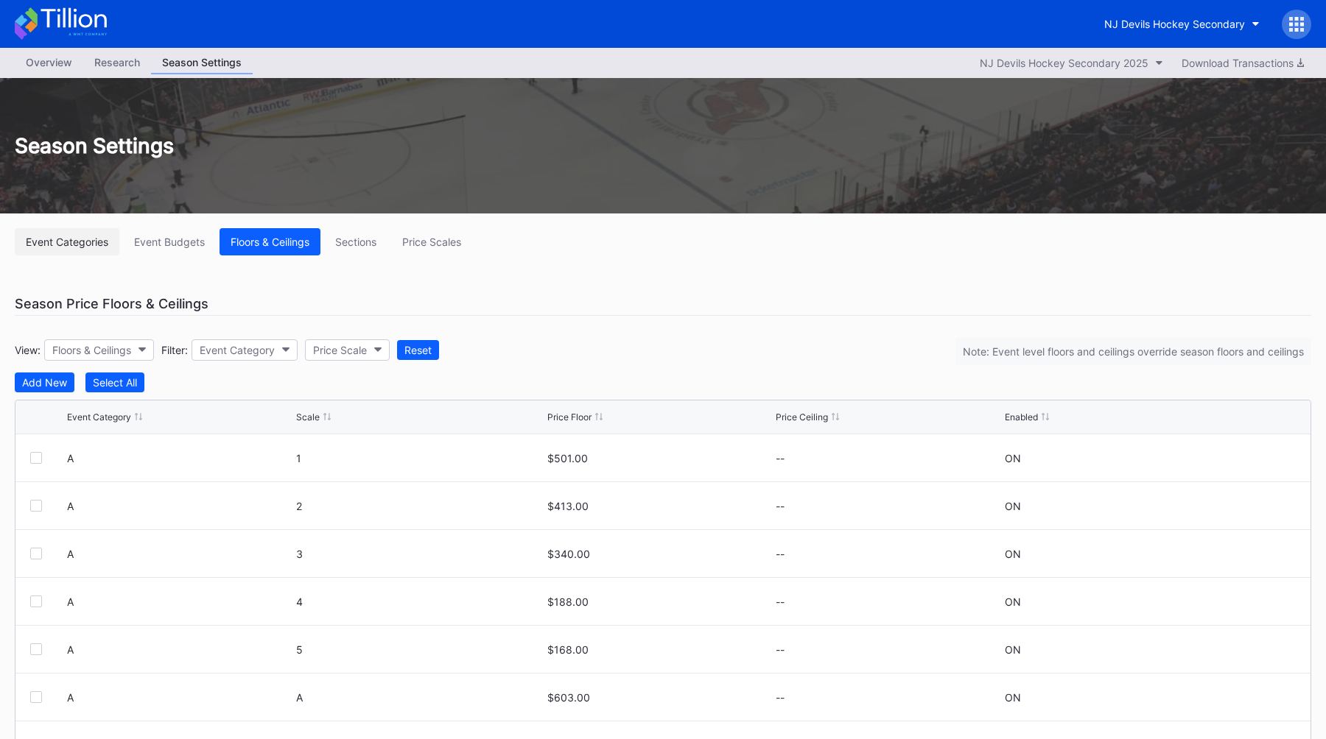
click at [77, 236] on div "Event Categories" at bounding box center [67, 242] width 82 height 13
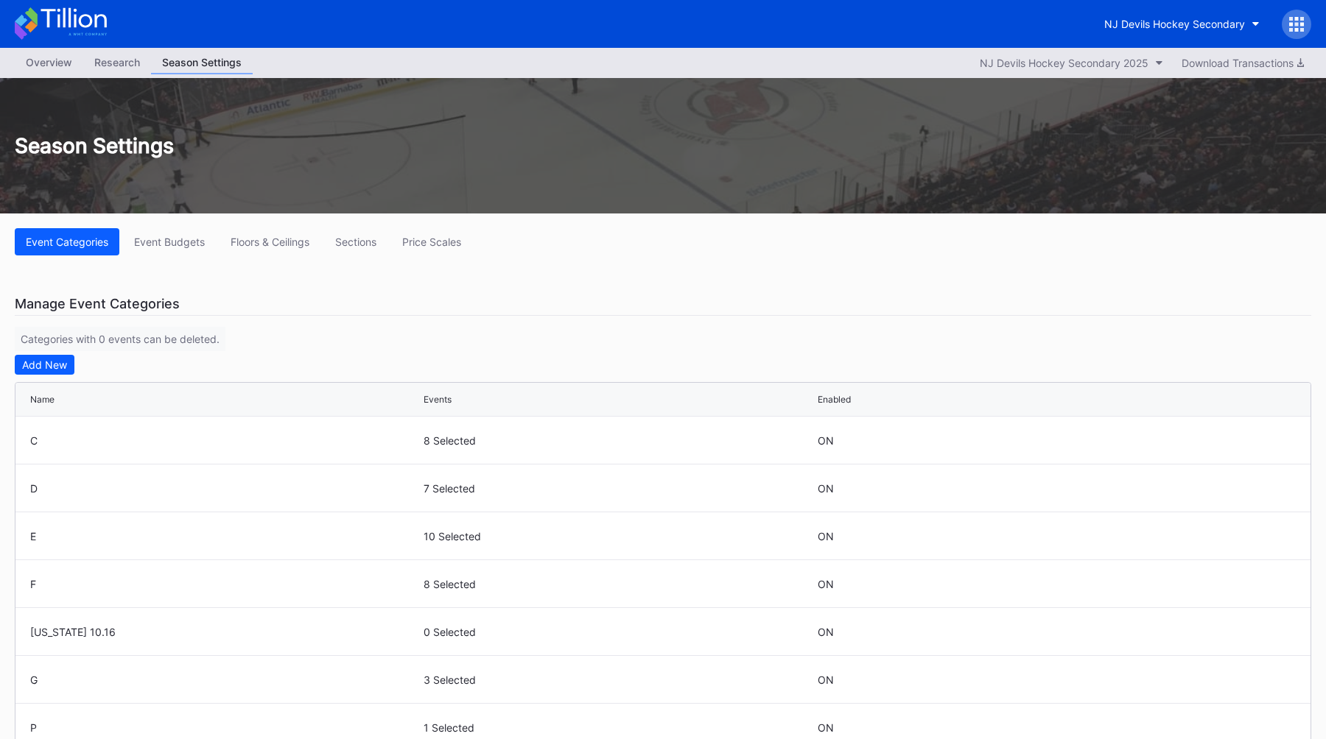
click at [52, 64] on div "Overview" at bounding box center [49, 62] width 68 height 21
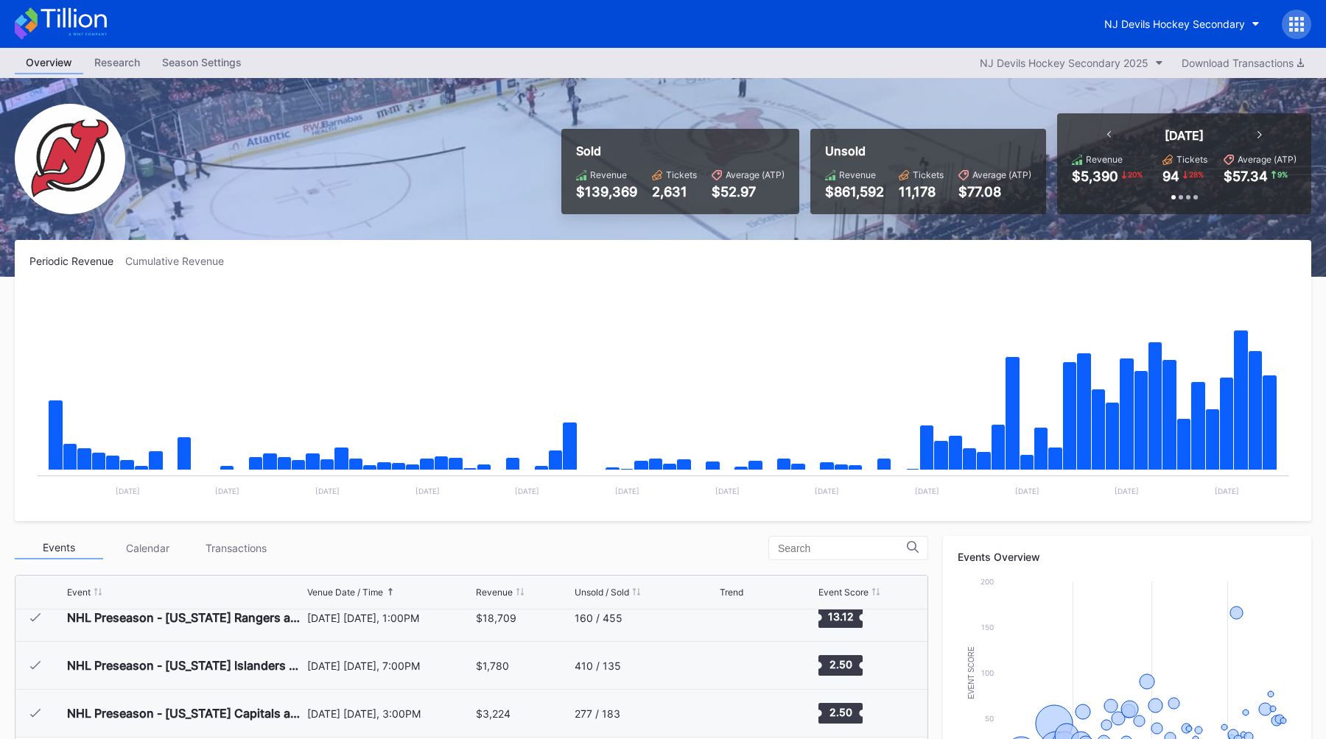
click at [169, 69] on div "Season Settings" at bounding box center [202, 62] width 102 height 21
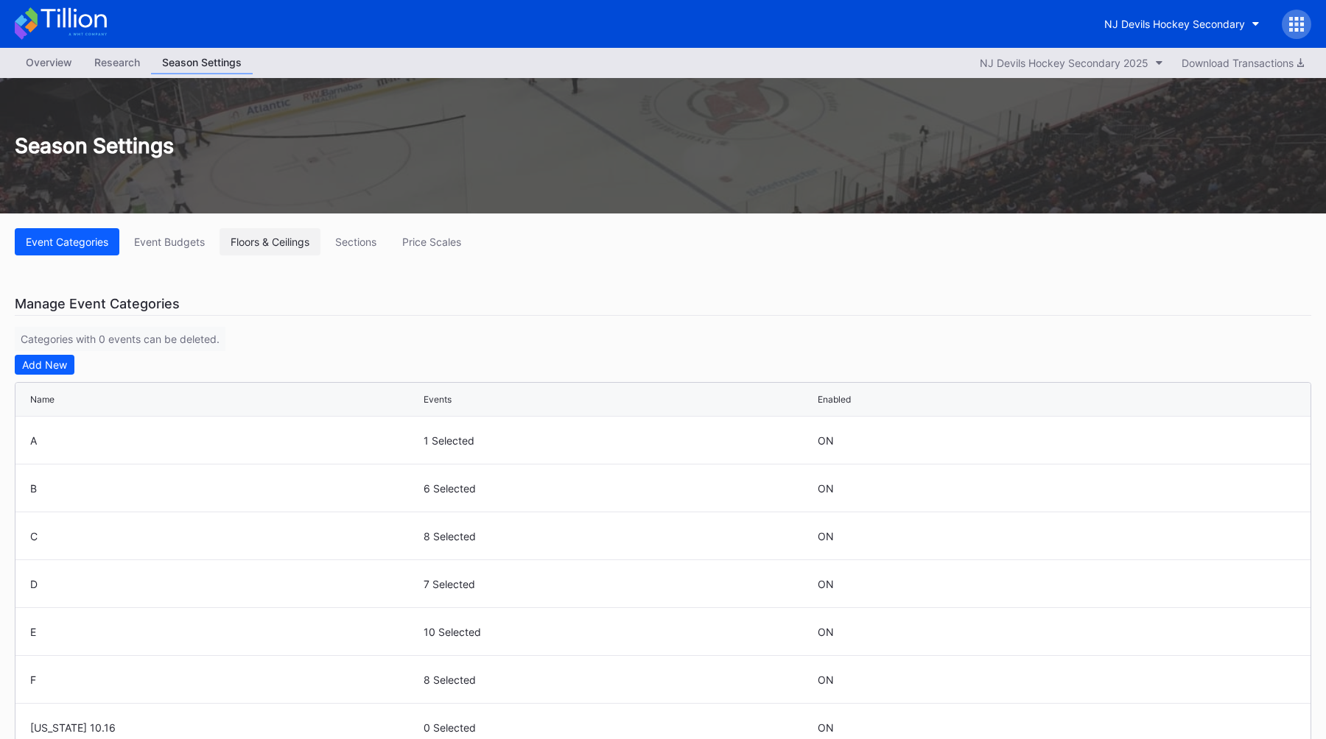
click at [260, 243] on div "Floors & Ceilings" at bounding box center [269, 242] width 79 height 13
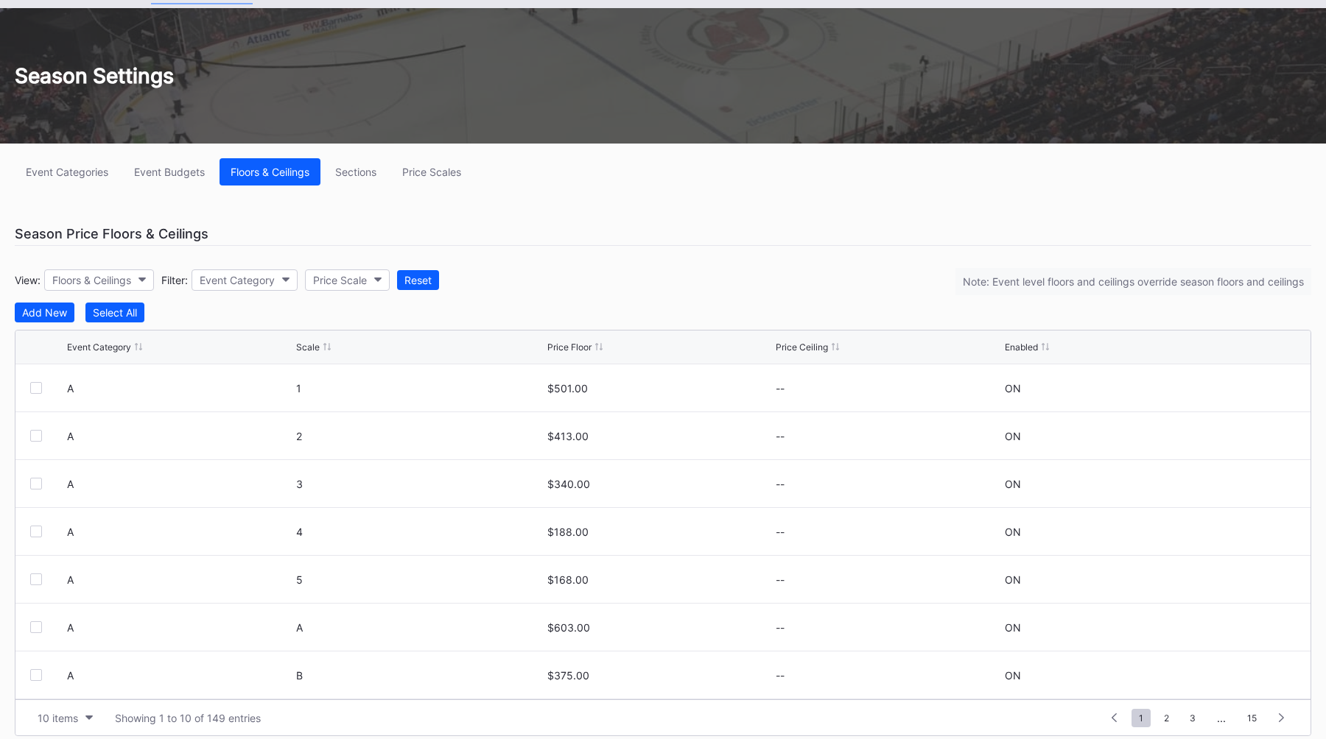
scroll to position [82, 0]
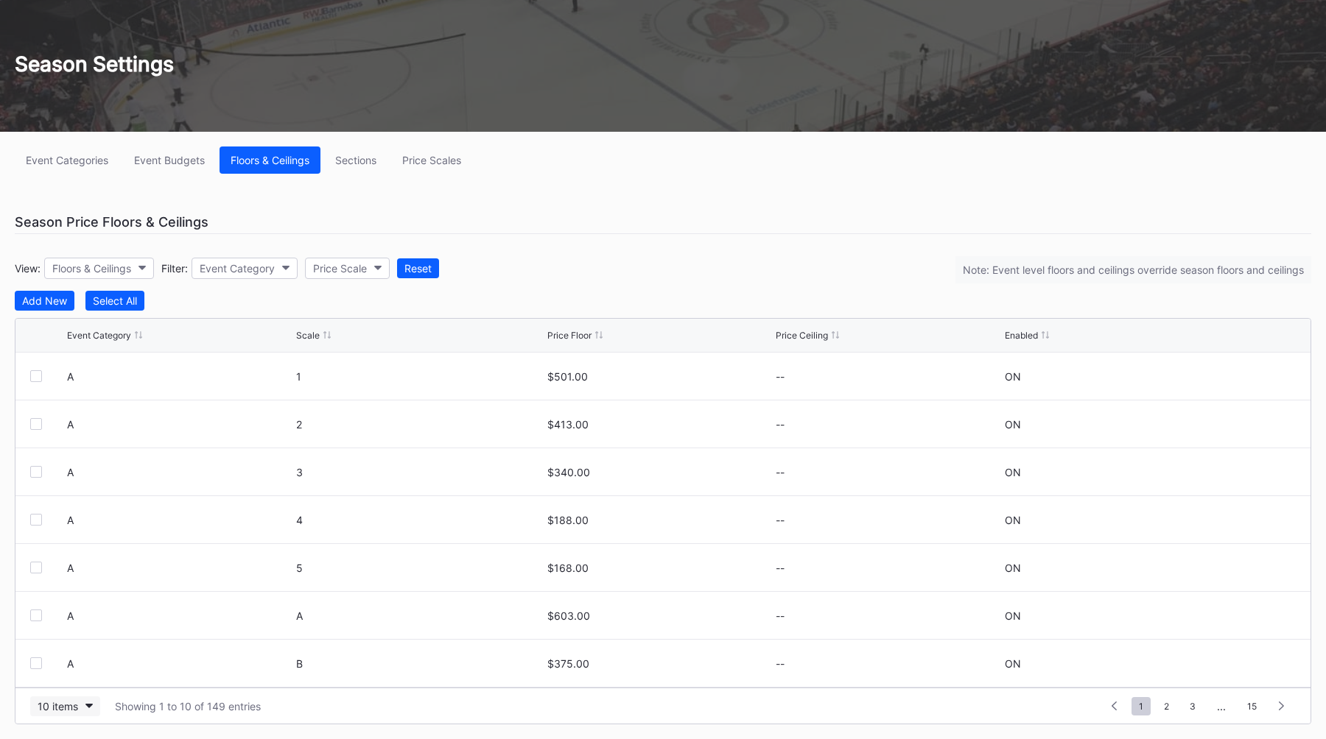
click at [60, 705] on div "10 items" at bounding box center [58, 706] width 41 height 13
click at [71, 671] on div "200 items" at bounding box center [65, 670] width 48 height 13
click at [137, 264] on button "Floors & Ceilings" at bounding box center [99, 268] width 110 height 21
click at [117, 325] on div "Floors" at bounding box center [96, 333] width 102 height 27
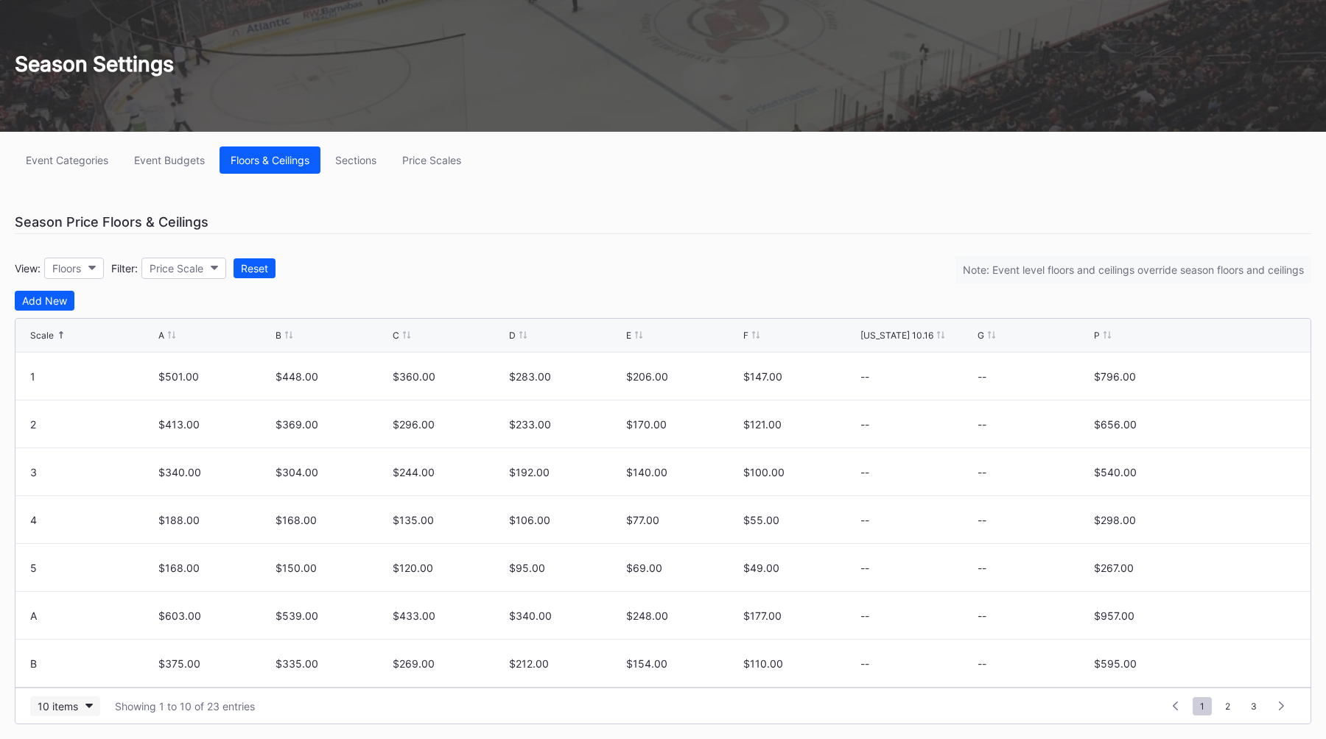
click at [69, 713] on button "10 items" at bounding box center [65, 707] width 70 height 20
click at [64, 681] on div "200 items" at bounding box center [65, 669] width 70 height 27
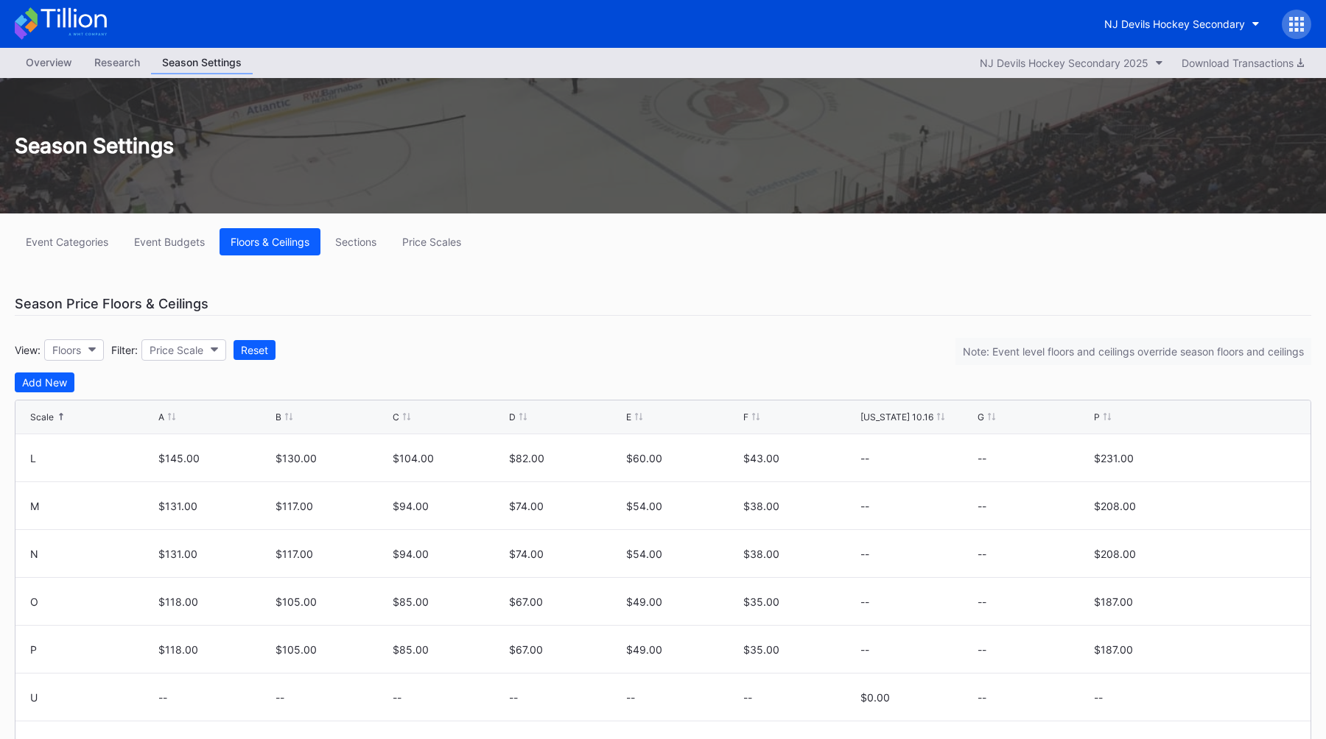
click at [32, 62] on div "Overview" at bounding box center [49, 62] width 68 height 21
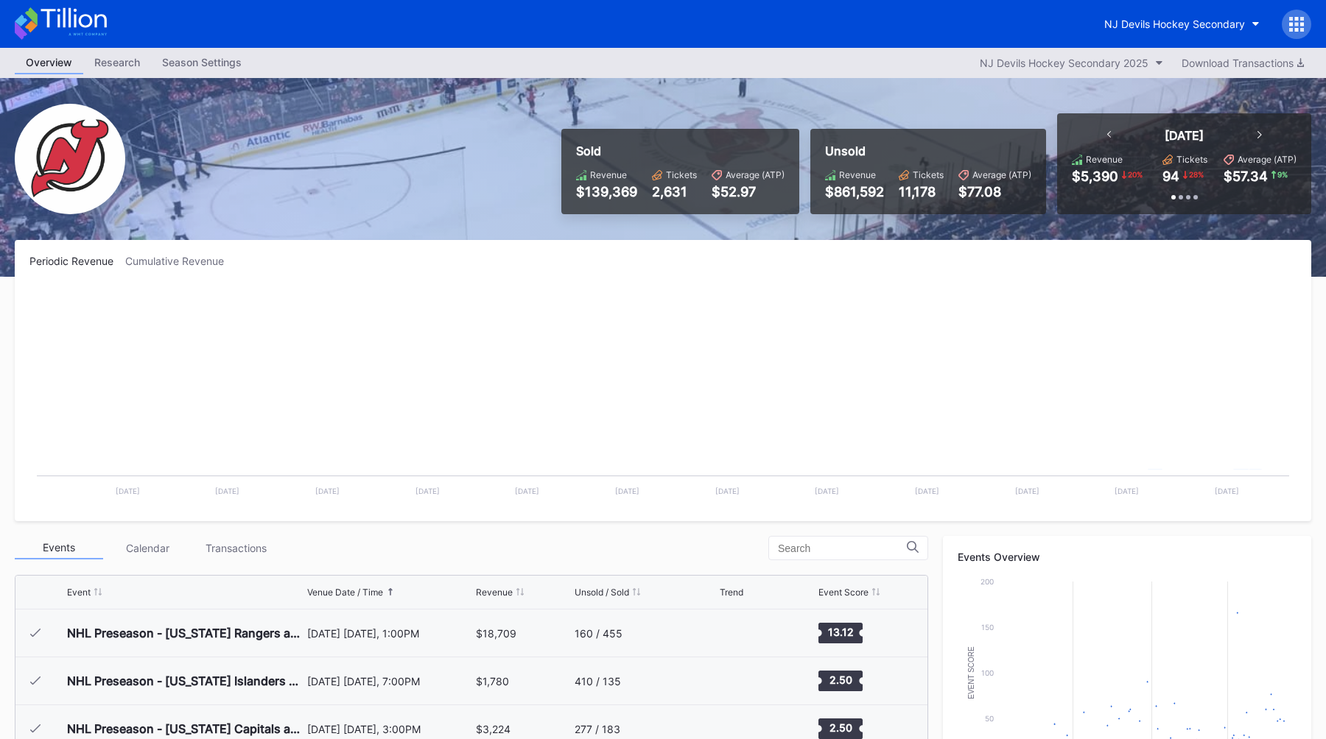
scroll to position [144, 0]
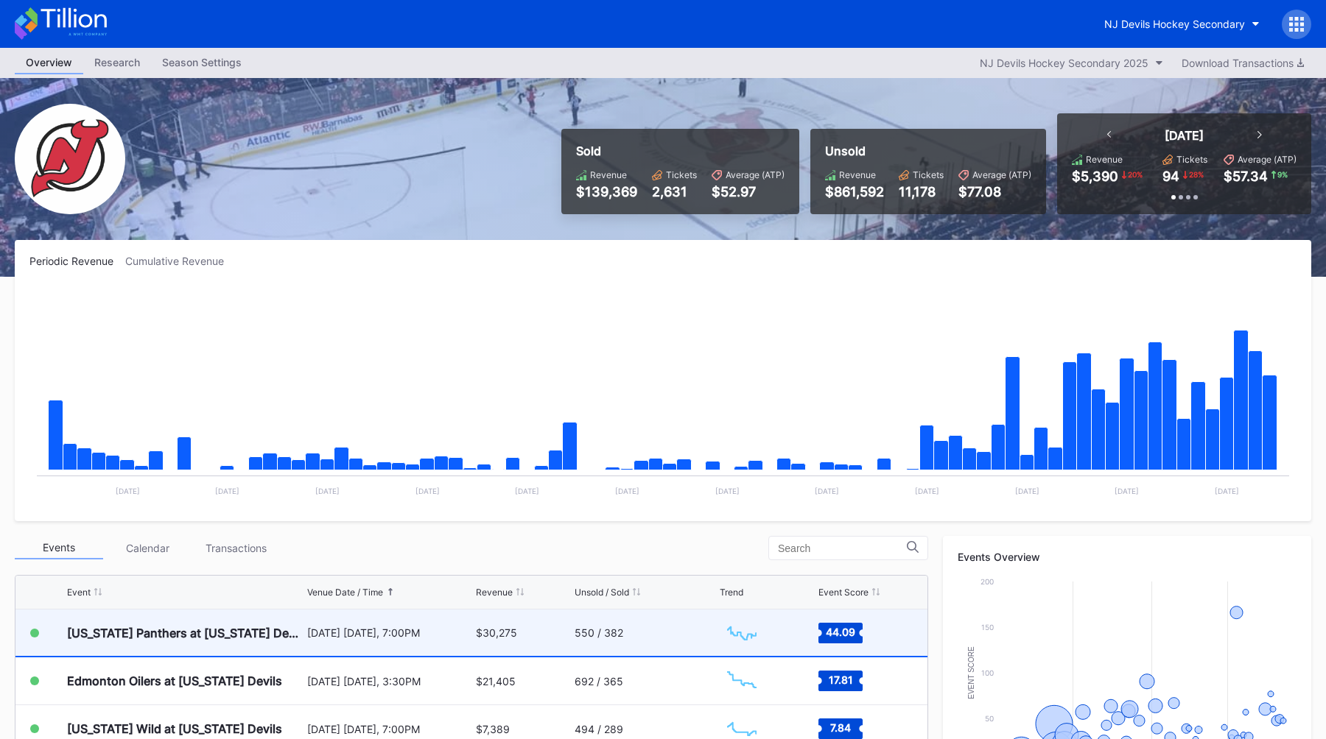
click at [219, 633] on div "[US_STATE] Panthers at [US_STATE] Devils" at bounding box center [185, 633] width 236 height 15
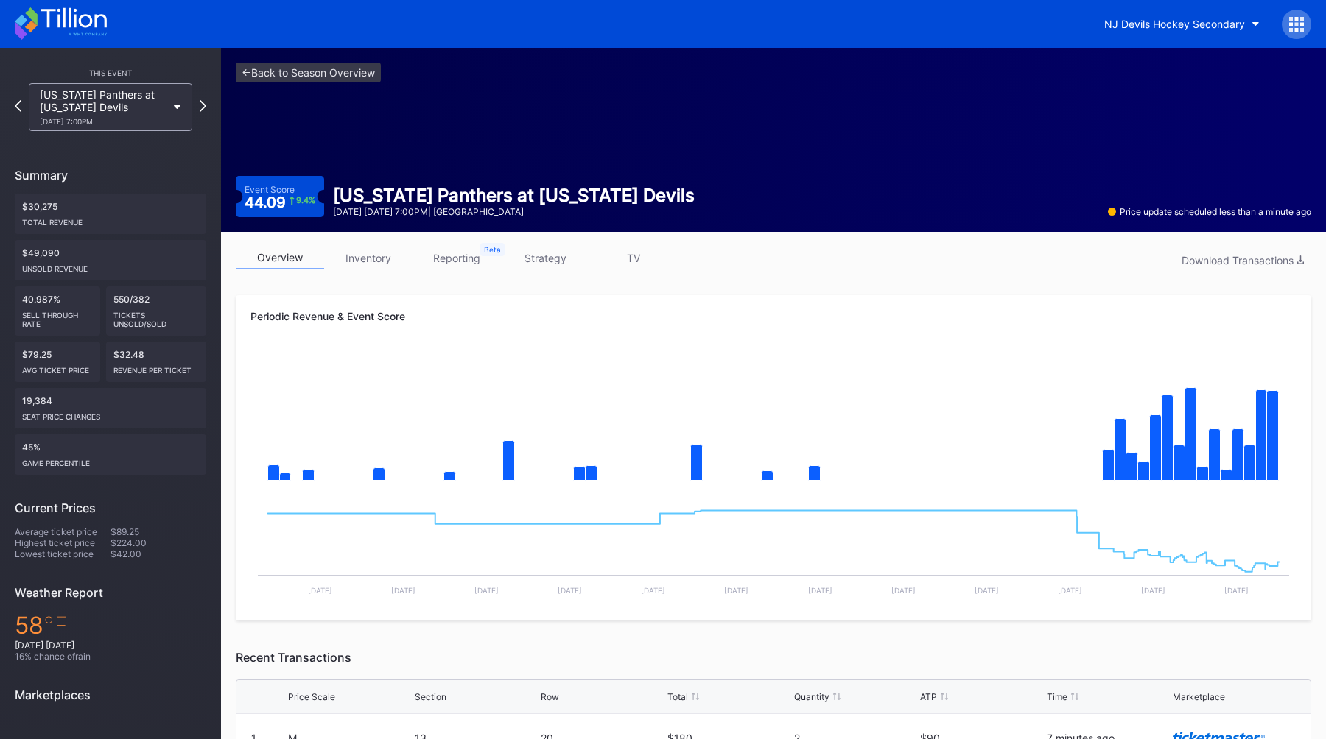
click at [367, 262] on link "inventory" at bounding box center [368, 258] width 88 height 23
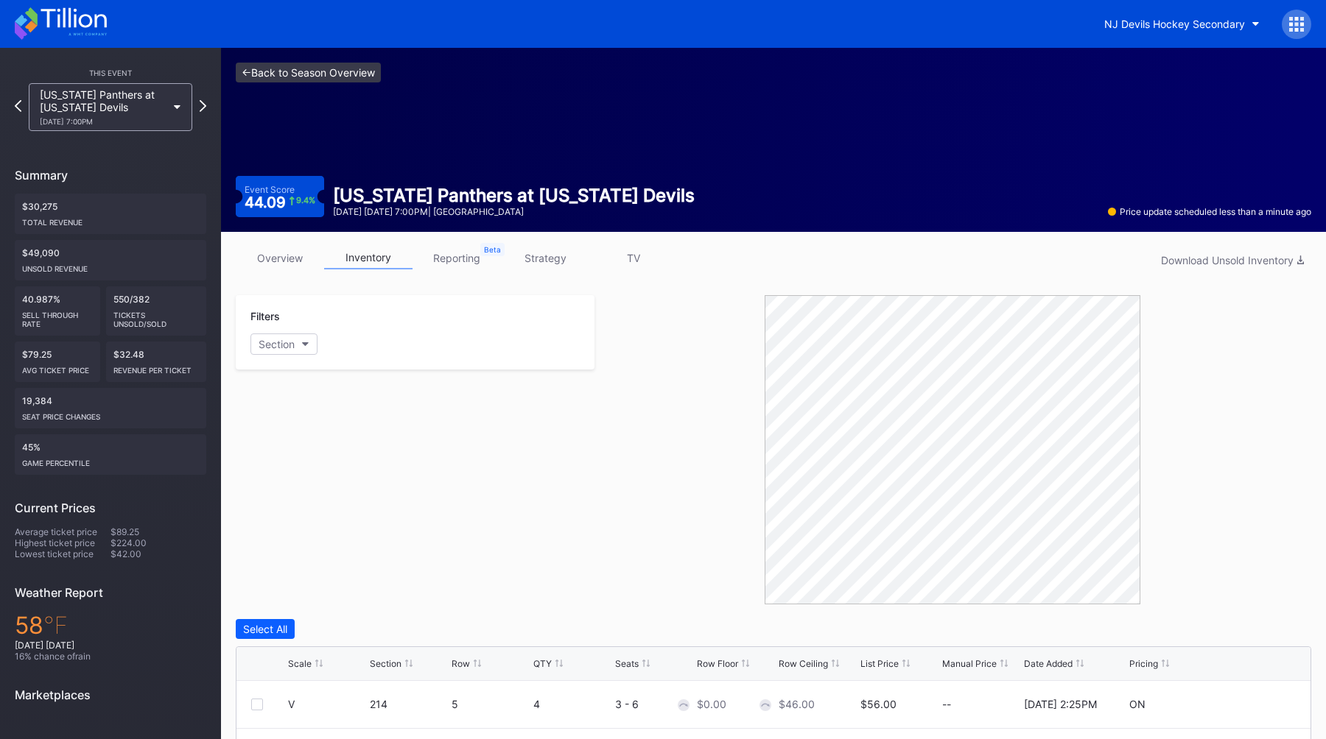
click at [281, 77] on link "<- Back to Season Overview" at bounding box center [308, 73] width 145 height 20
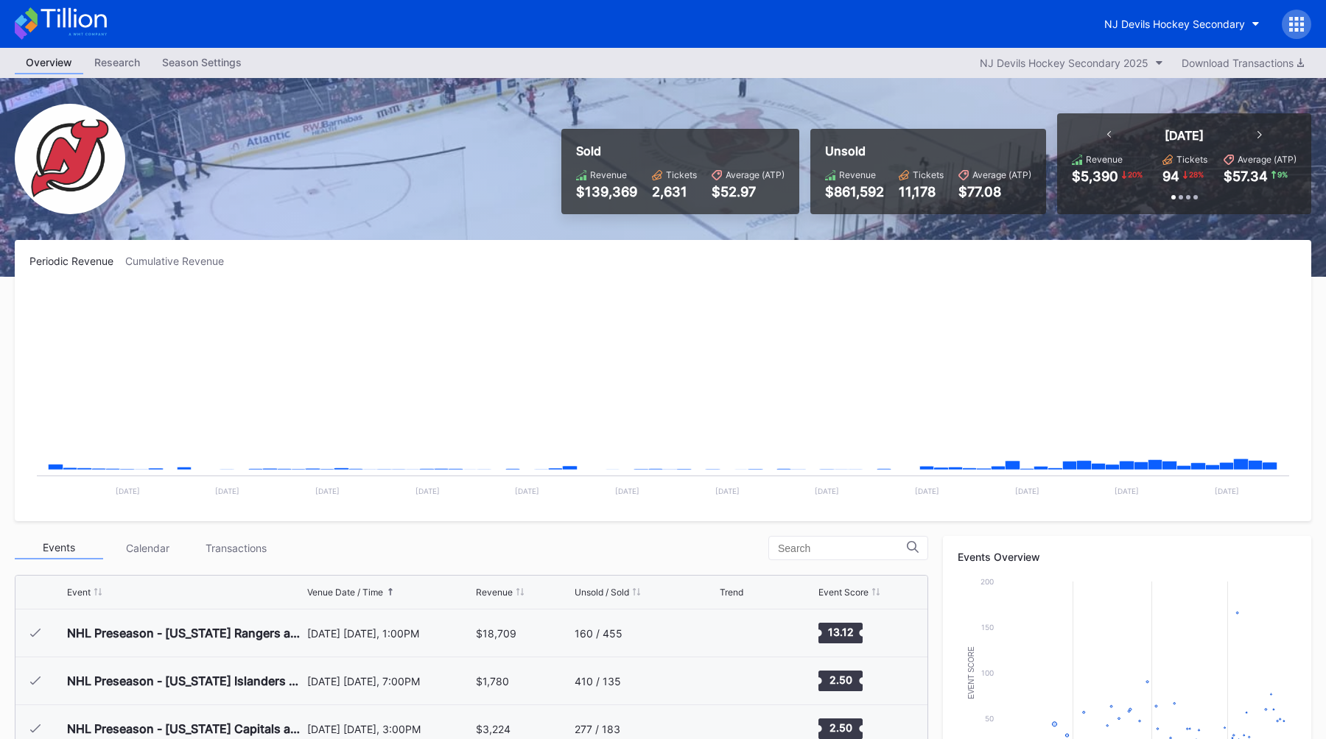
scroll to position [144, 0]
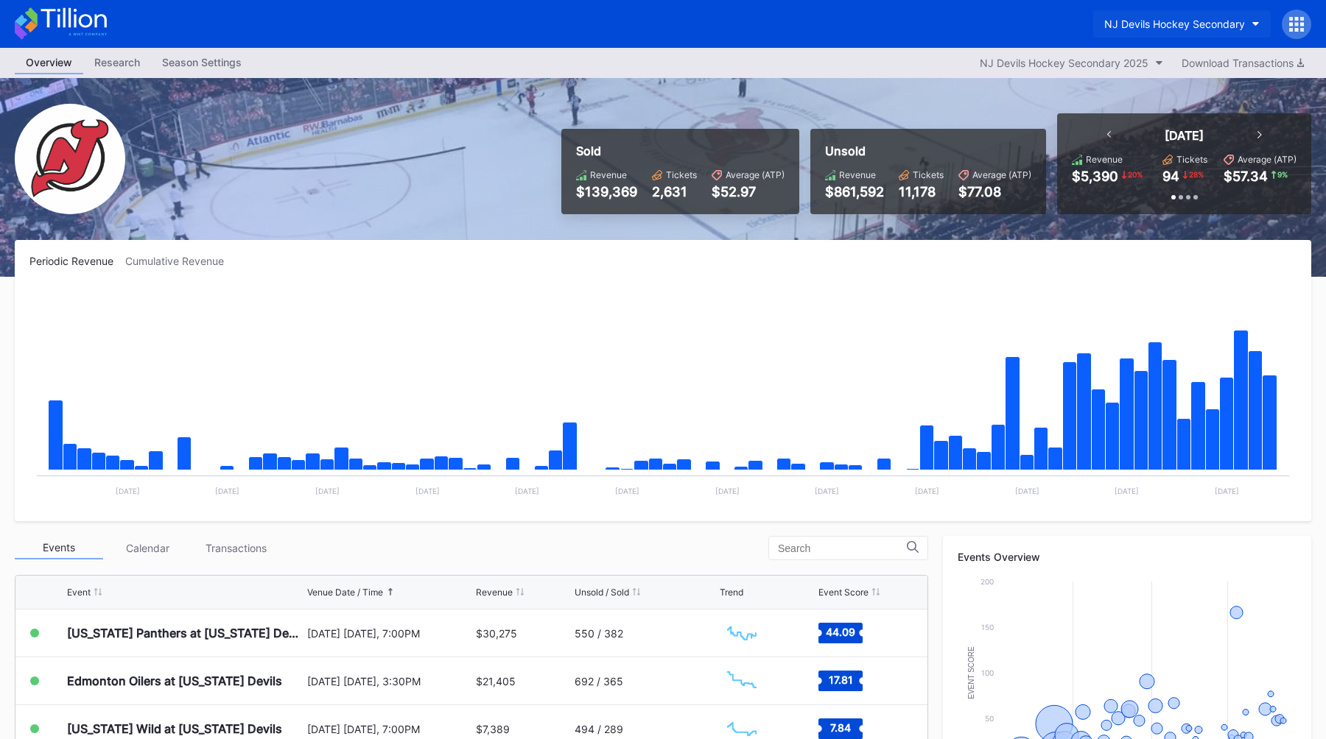
click at [1138, 25] on div "NJ Devils Hockey Secondary" at bounding box center [1174, 24] width 141 height 13
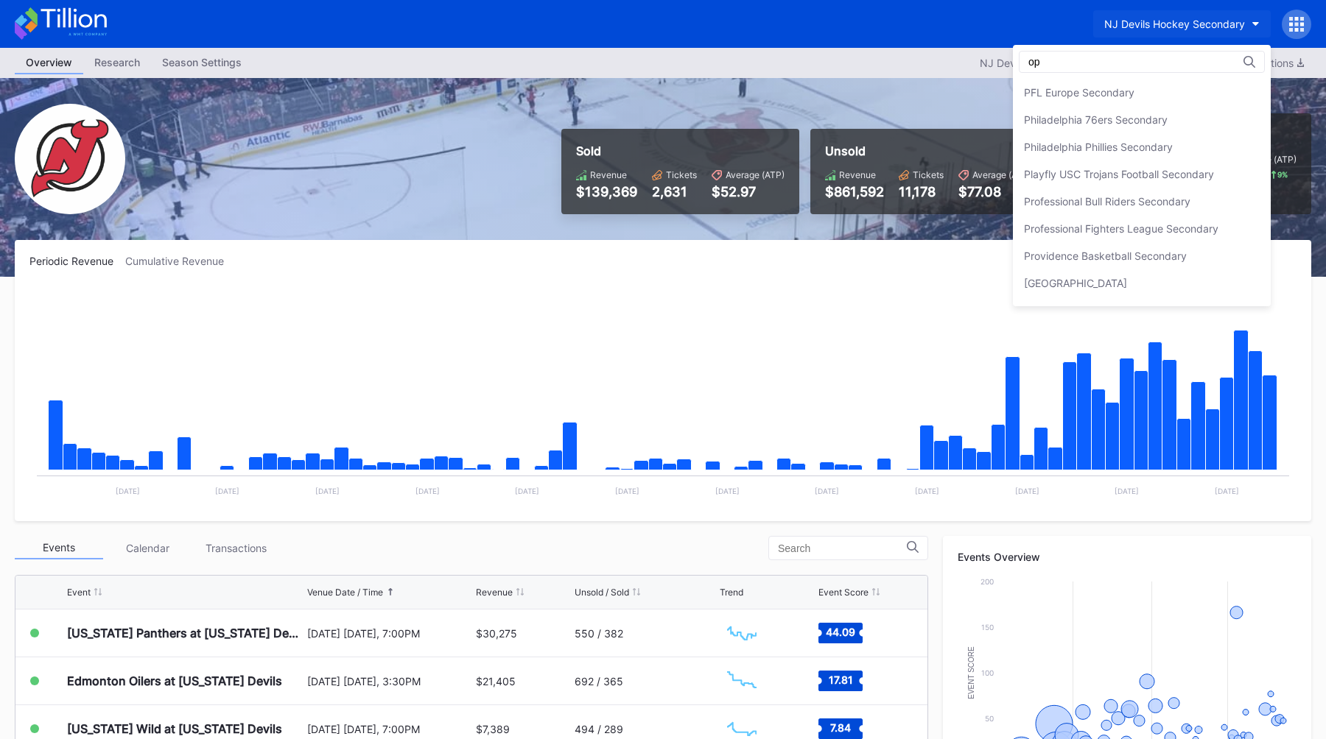
scroll to position [0, 0]
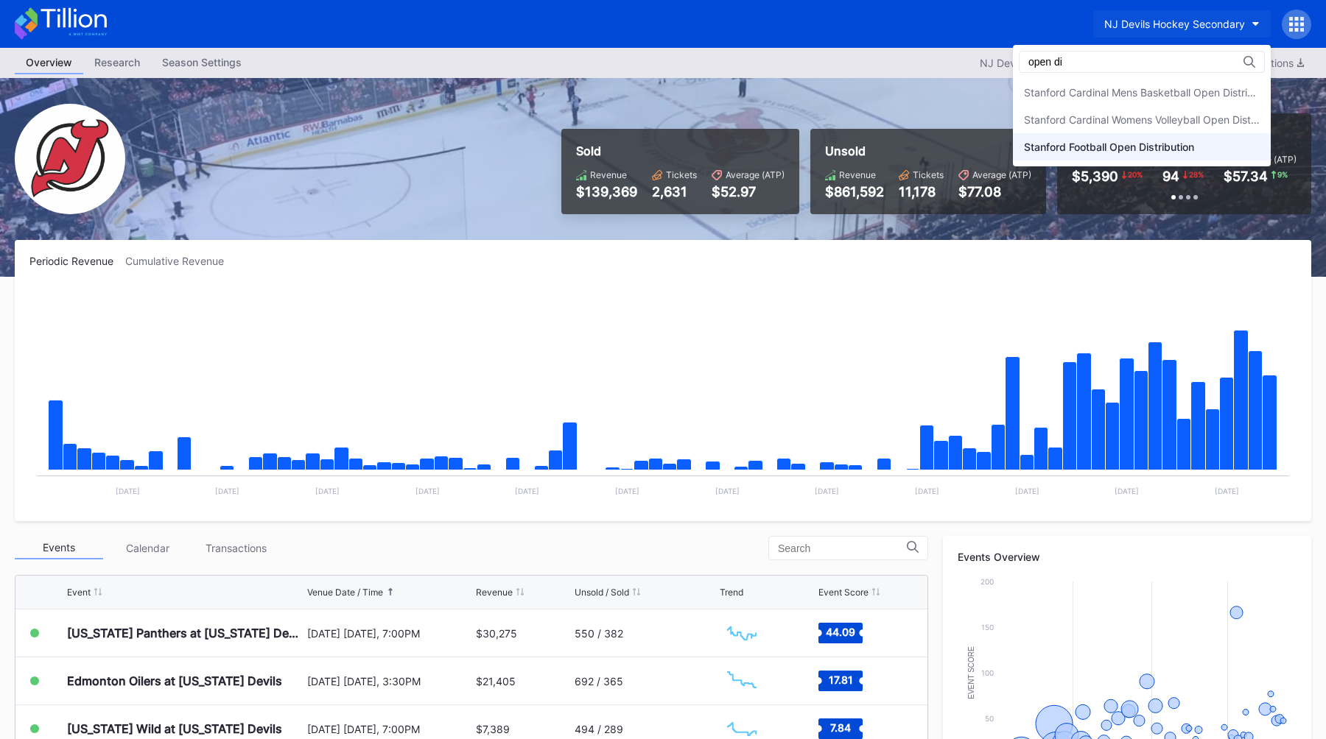
type input "open di"
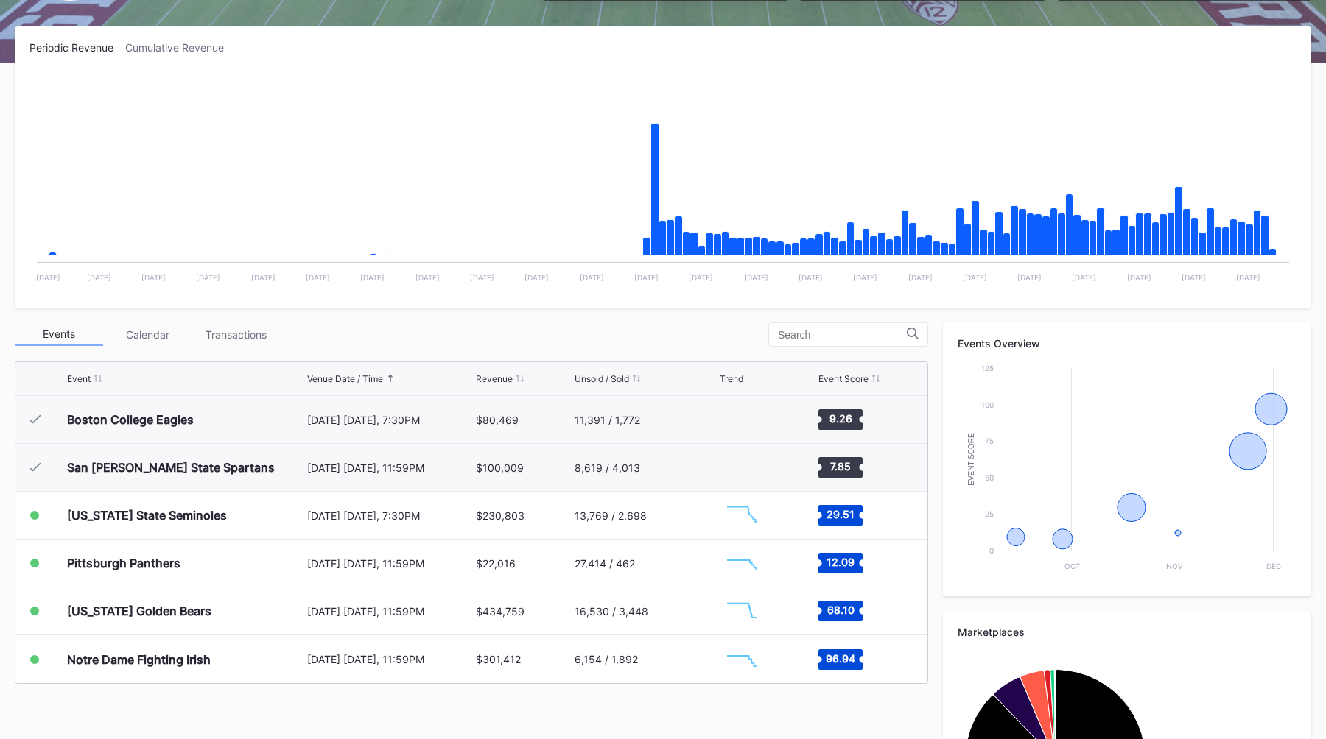
scroll to position [267, 0]
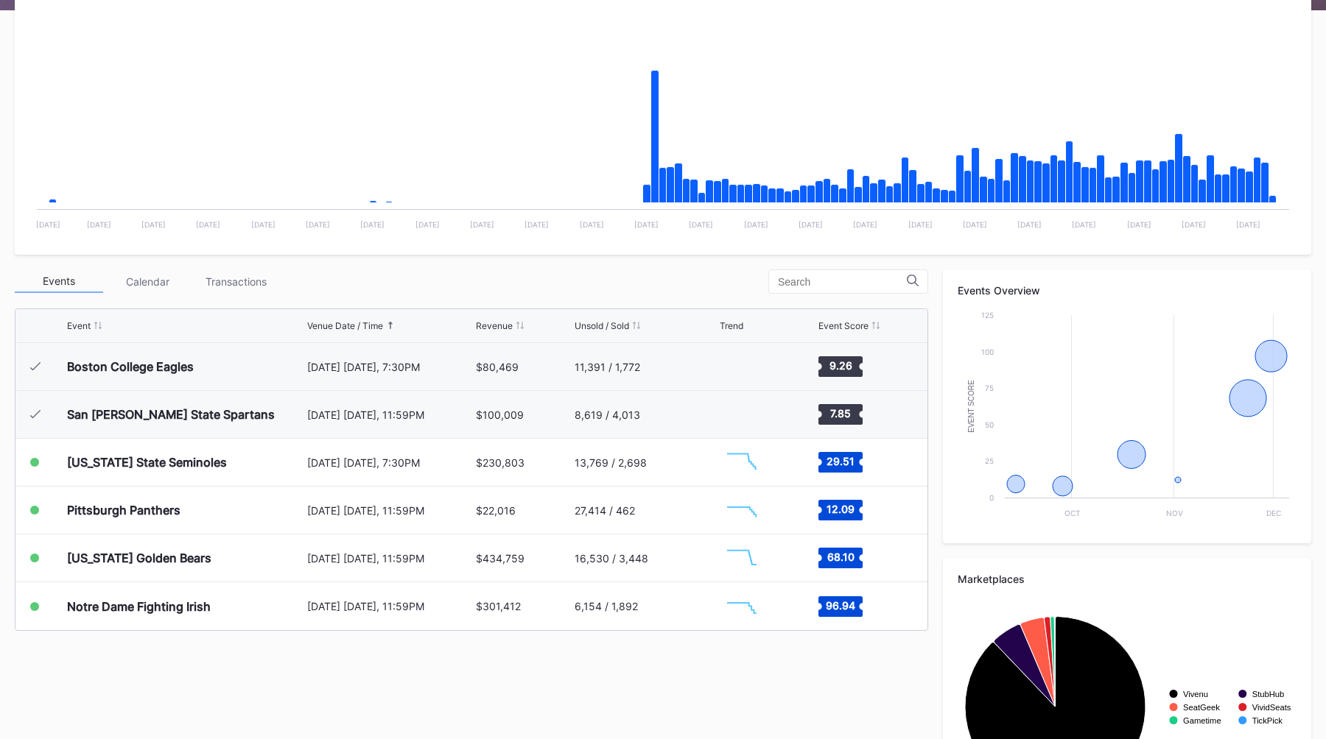
click at [378, 455] on div "[DATE] [DATE], 7:30PM" at bounding box center [390, 462] width 166 height 47
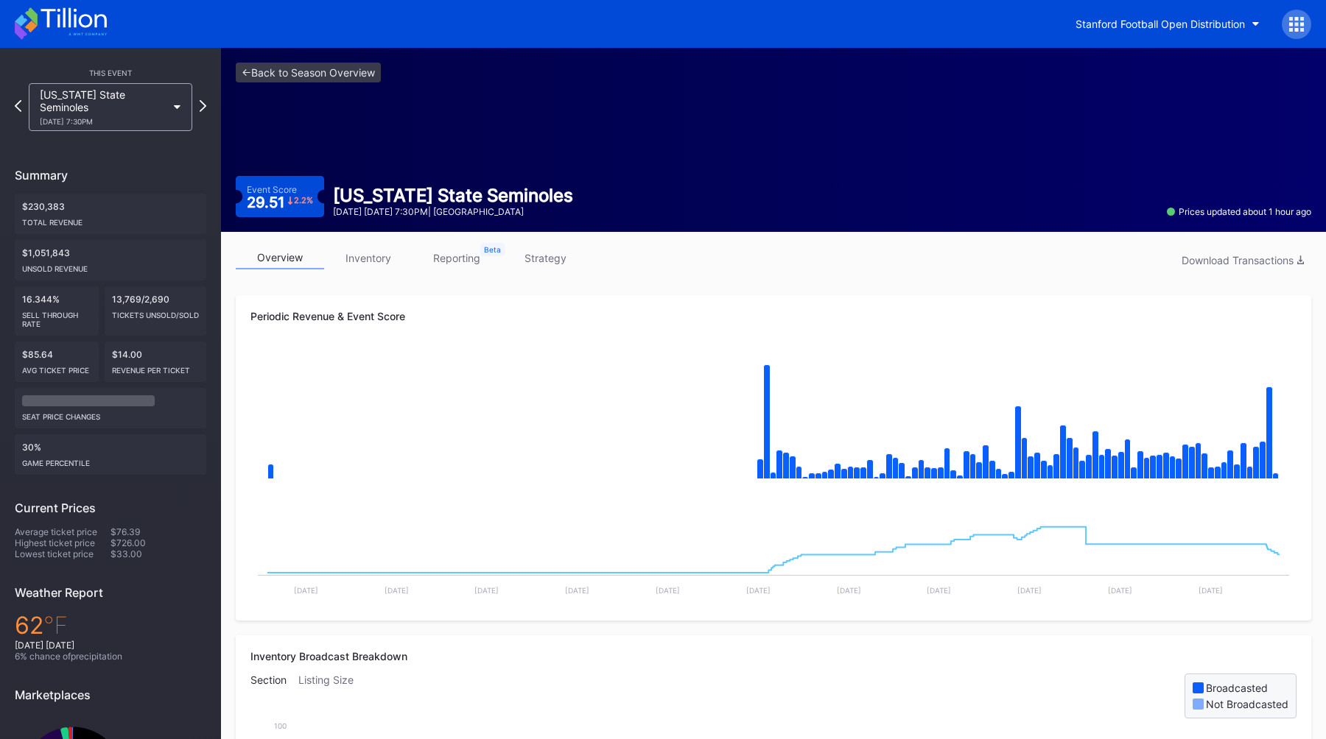
click at [530, 260] on link "strategy" at bounding box center [545, 258] width 88 height 23
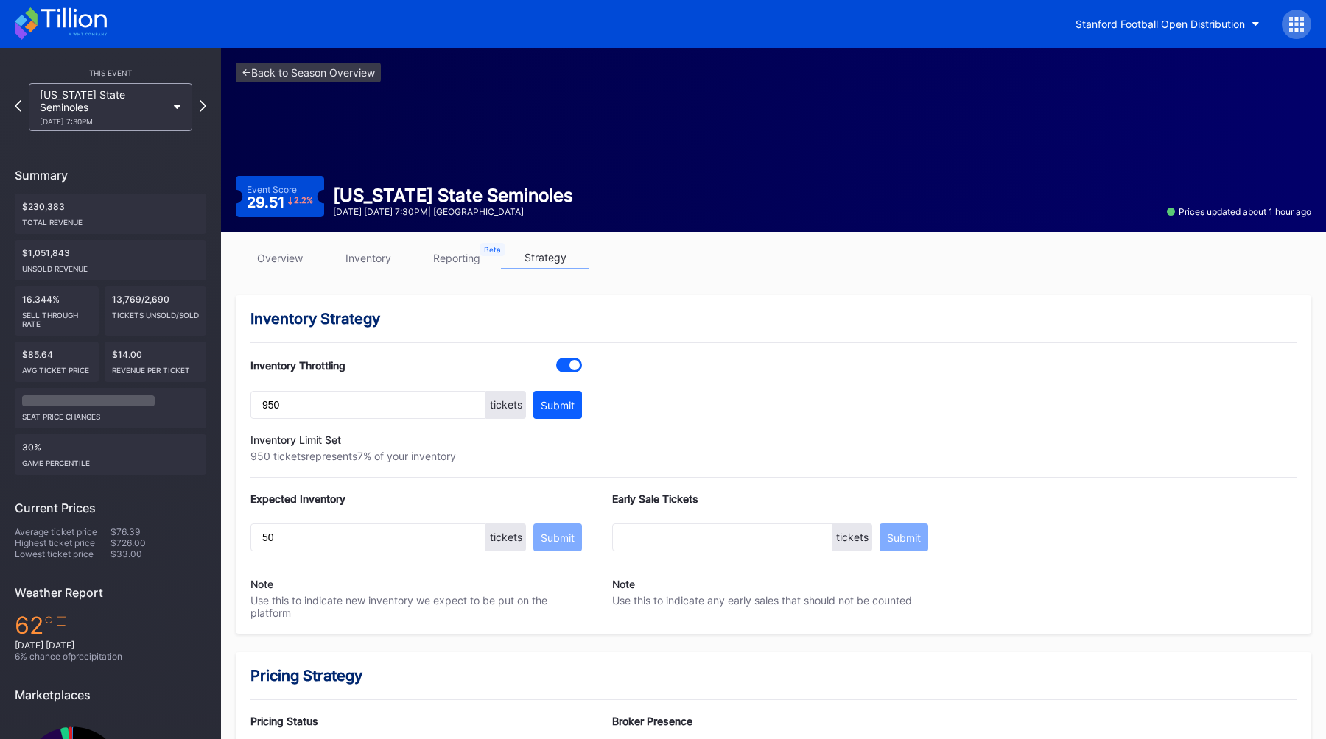
drag, startPoint x: 1138, startPoint y: 25, endPoint x: 208, endPoint y: 103, distance: 932.6
click at [208, 103] on div "This Event [US_STATE] State Seminoles [DATE] 7:30PM Summary $230,383 Total Reve…" at bounding box center [110, 452] width 221 height 809
click at [203, 100] on icon at bounding box center [203, 106] width 7 height 12
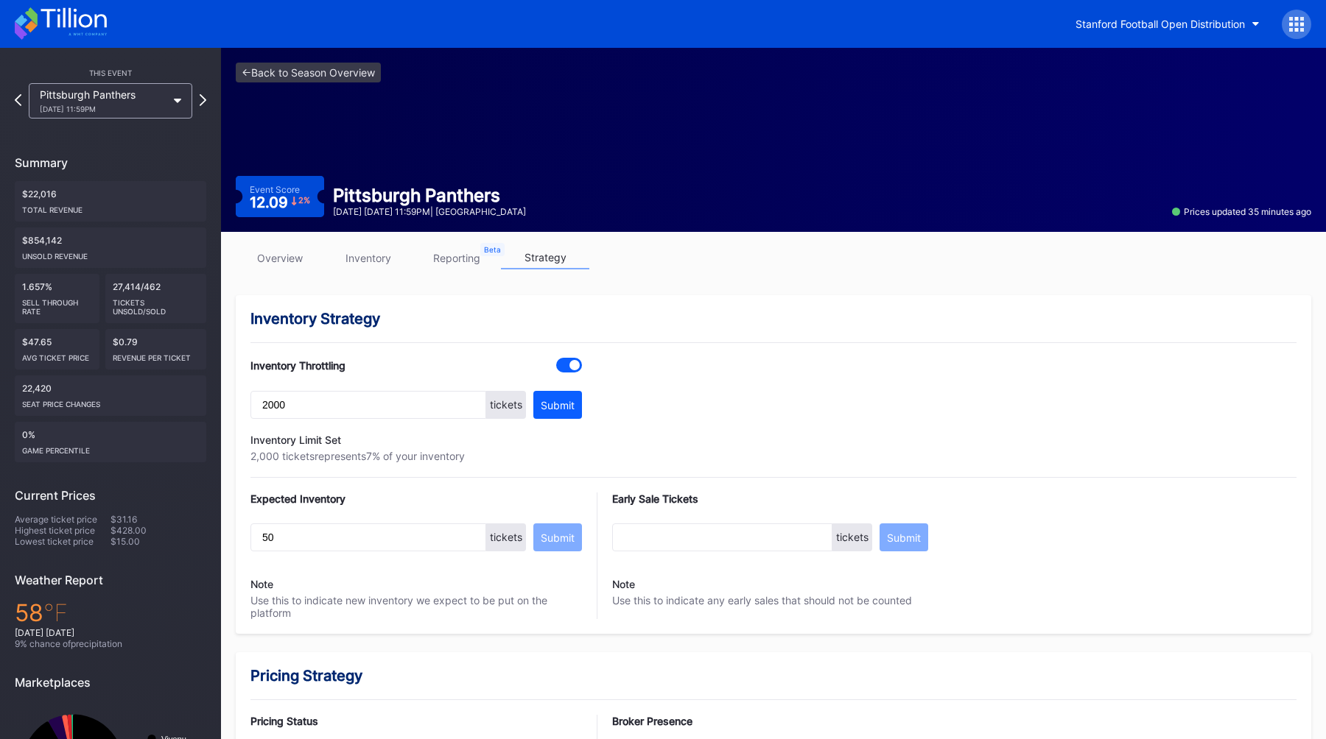
click at [203, 98] on icon at bounding box center [203, 100] width 7 height 12
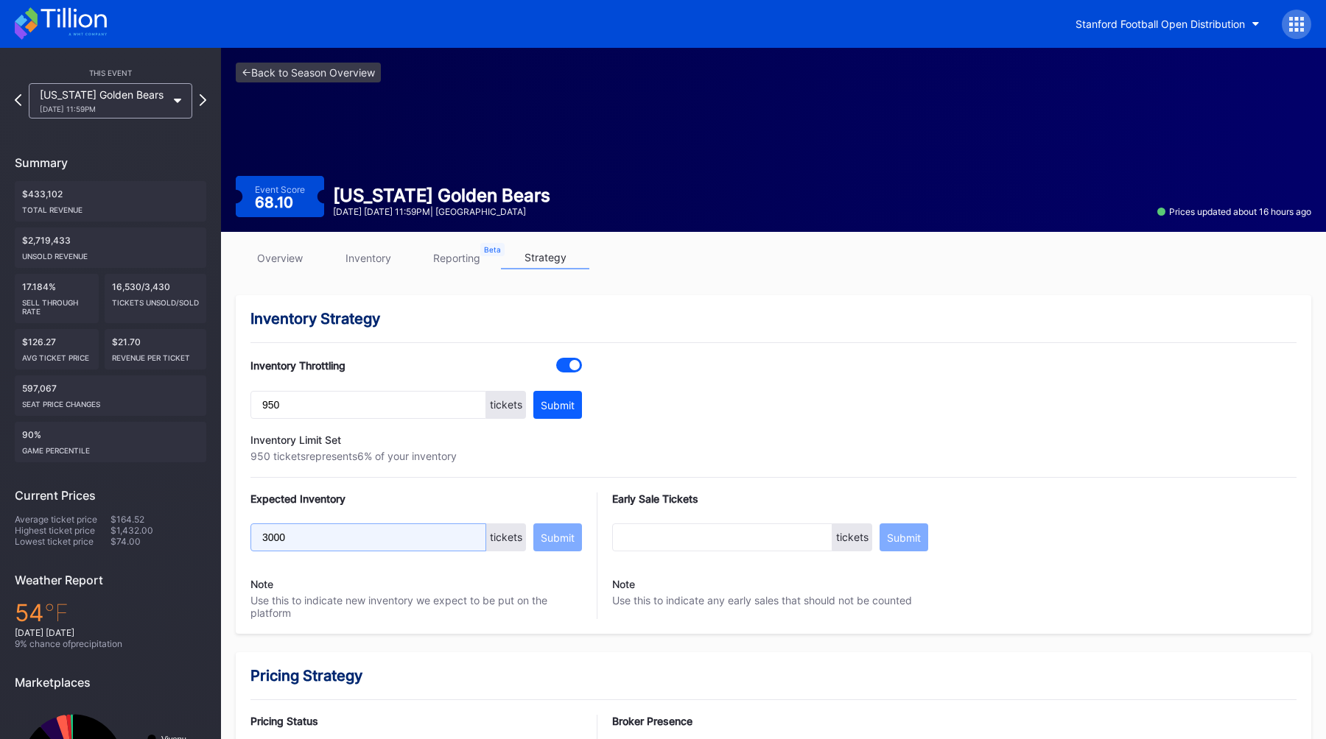
drag, startPoint x: 208, startPoint y: 103, endPoint x: 306, endPoint y: 541, distance: 448.1
click at [306, 541] on input "3000" at bounding box center [368, 538] width 236 height 28
drag, startPoint x: 306, startPoint y: 541, endPoint x: 201, endPoint y: 535, distance: 104.7
type input "0"
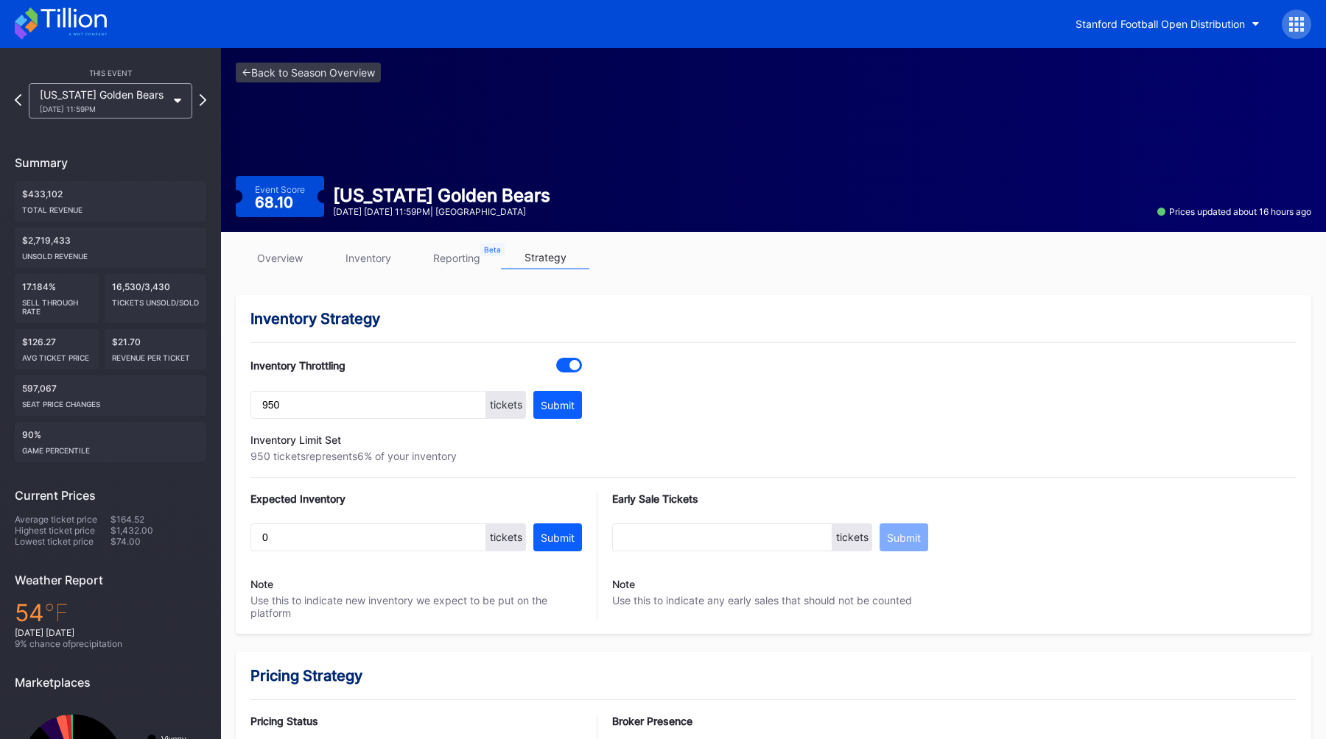
click at [538, 537] on button "Submit" at bounding box center [557, 538] width 49 height 28
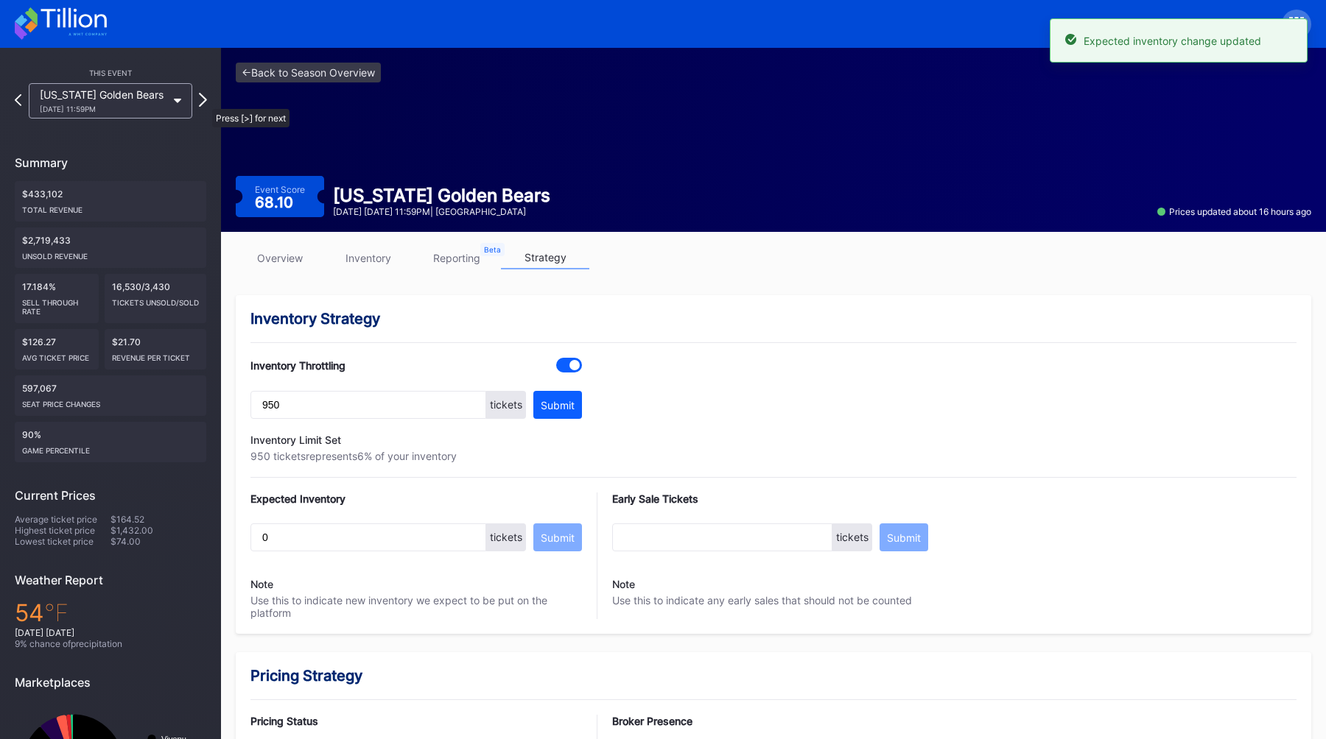
drag, startPoint x: 201, startPoint y: 535, endPoint x: 205, endPoint y: 102, distance: 433.8
click at [205, 102] on icon at bounding box center [203, 100] width 8 height 14
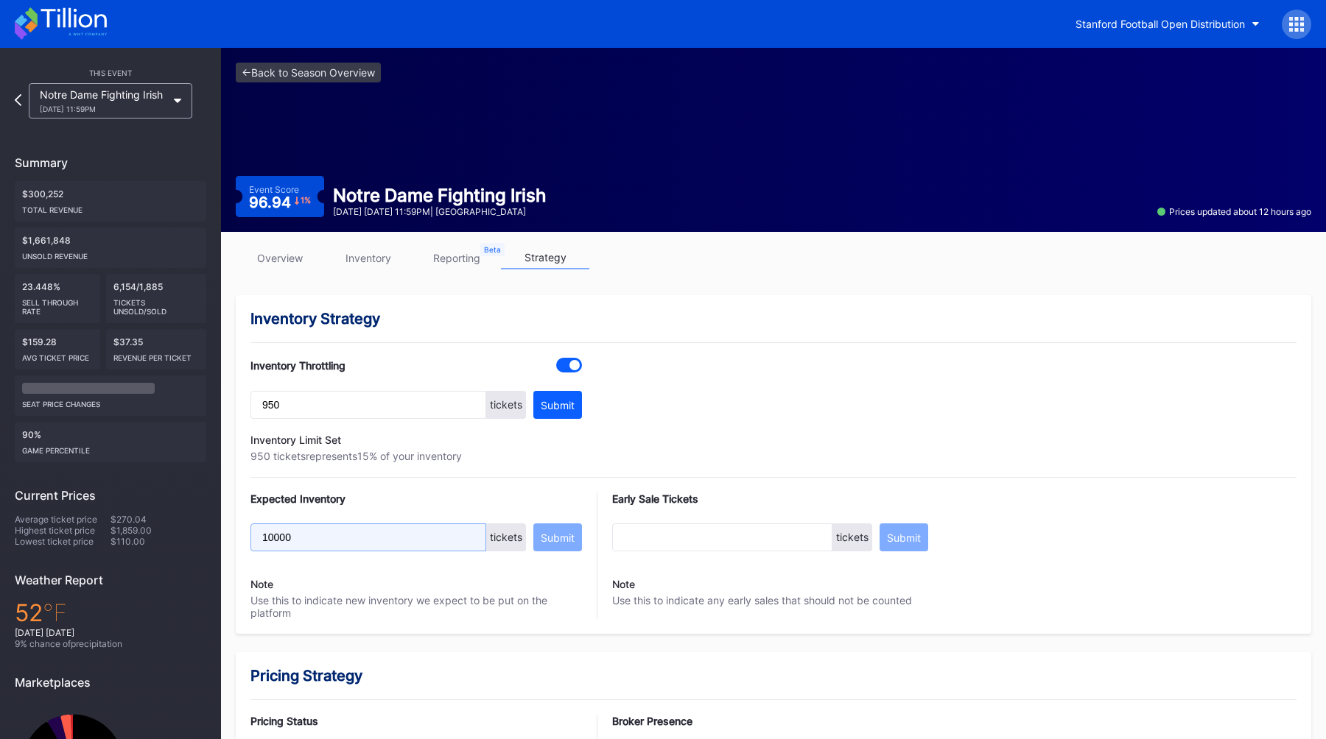
drag, startPoint x: 205, startPoint y: 102, endPoint x: 183, endPoint y: 540, distance: 438.7
type input "1500"
click at [564, 538] on div "Submit" at bounding box center [558, 538] width 34 height 13
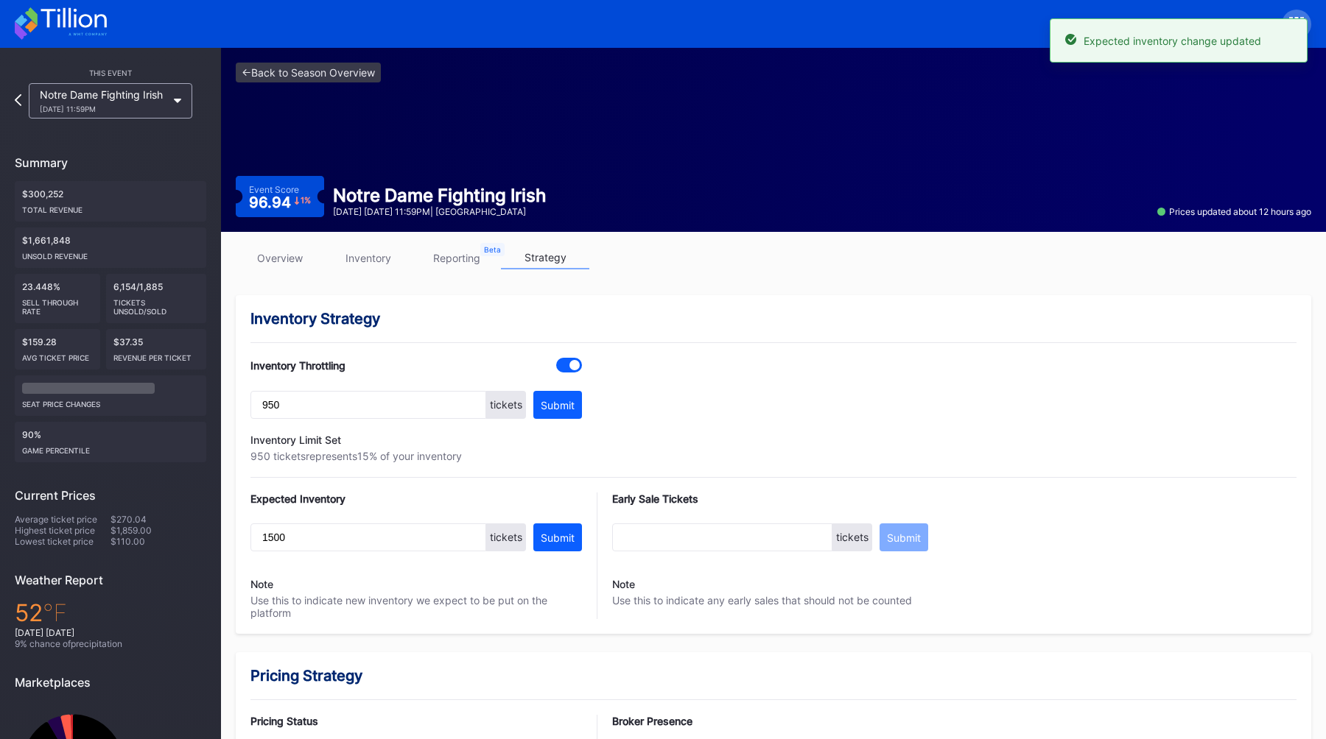
drag, startPoint x: 183, startPoint y: 540, endPoint x: 479, endPoint y: 481, distance: 301.1
click at [479, 481] on div "Inventory Strategy Inventory Throttling 950 tickets Submit Inventory Limit Set …" at bounding box center [773, 464] width 1075 height 339
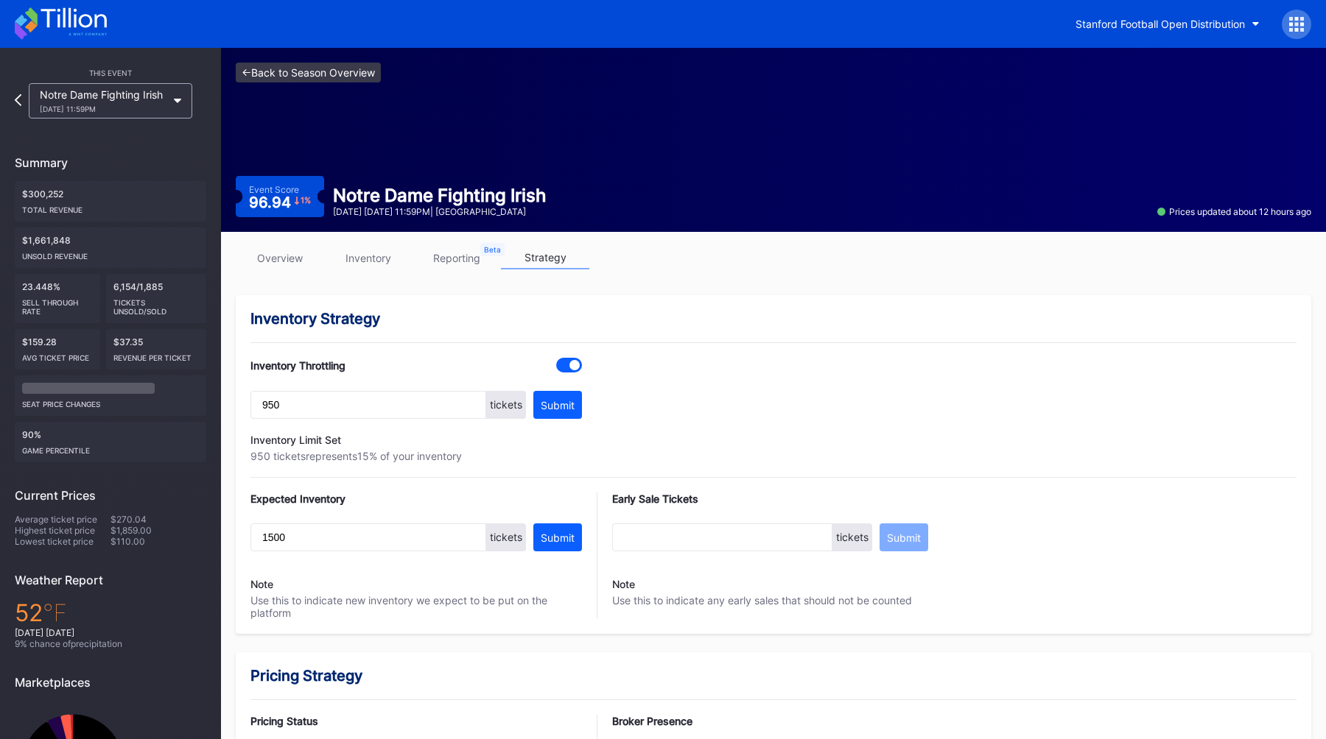
click at [328, 68] on link "<- Back to Season Overview" at bounding box center [308, 73] width 145 height 20
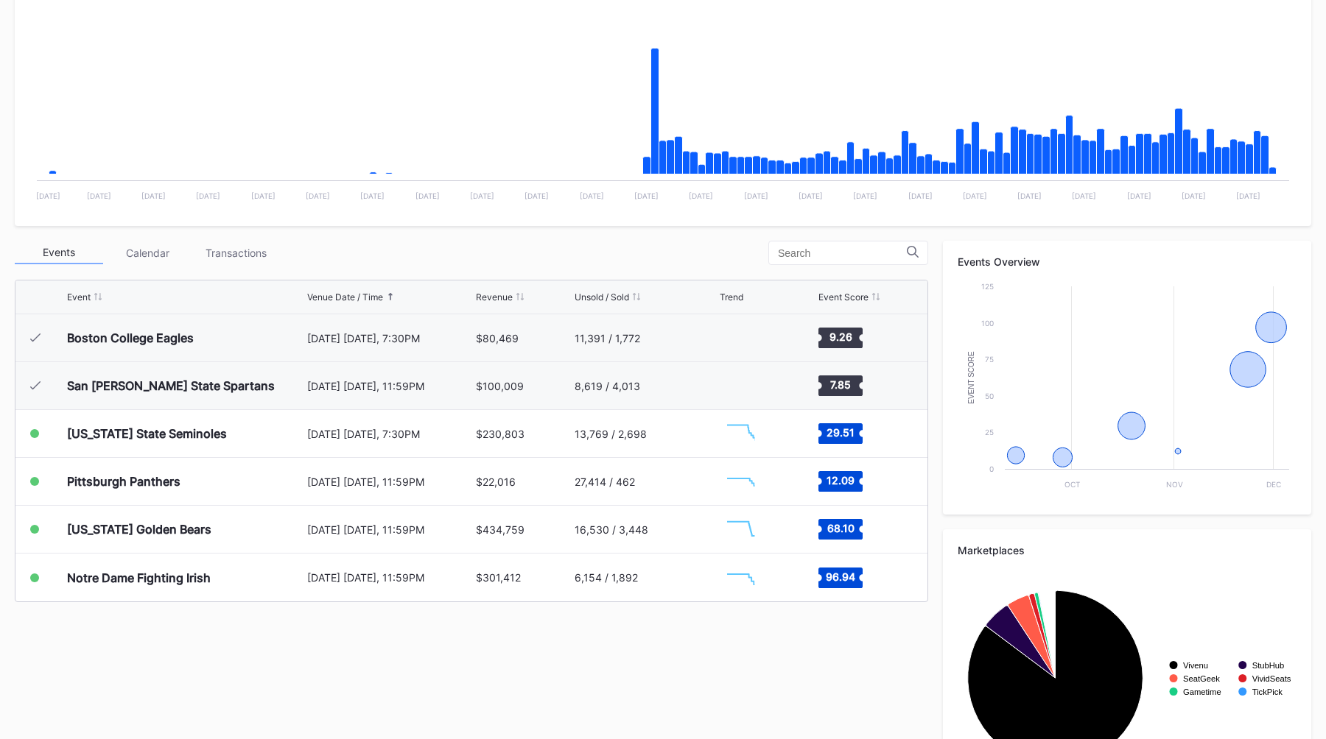
scroll to position [374, 0]
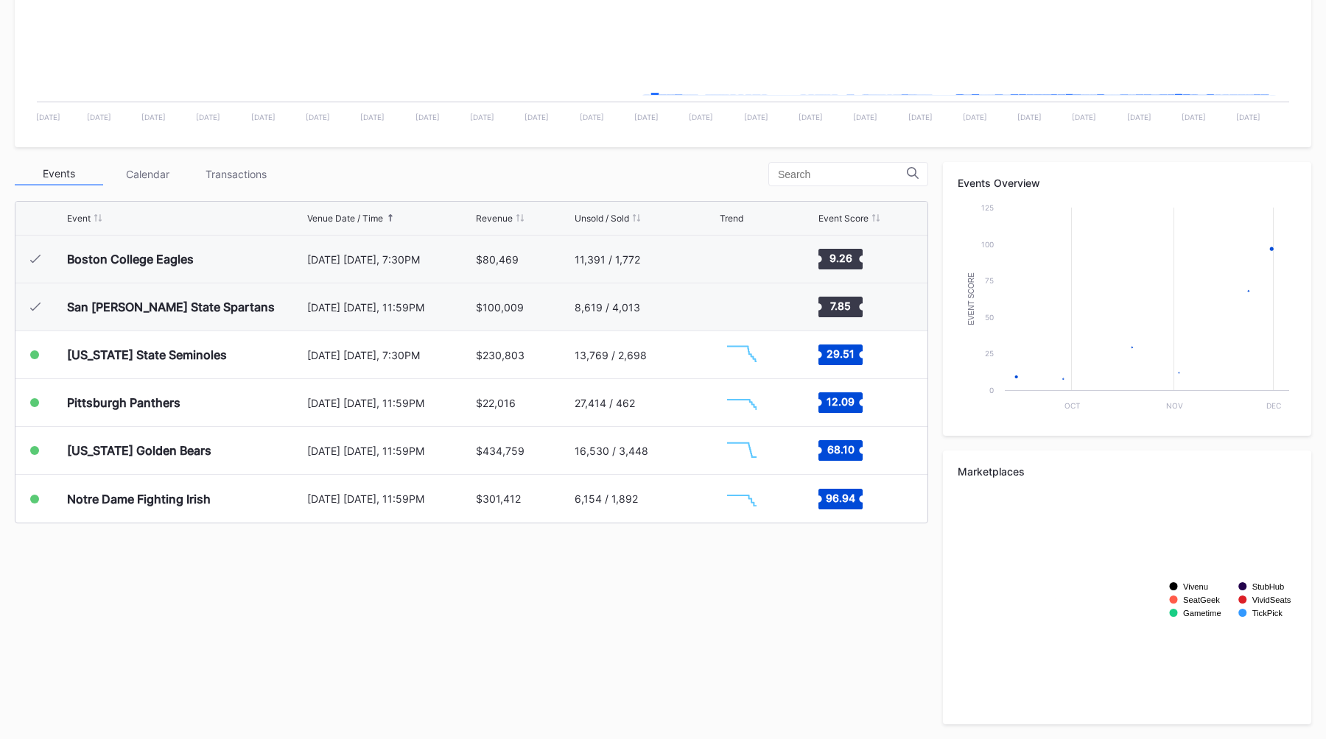
click at [419, 599] on div "Events Calendar Transactions Event Venue Date / Time Revenue Unsold / Sold Tren…" at bounding box center [663, 443] width 1296 height 563
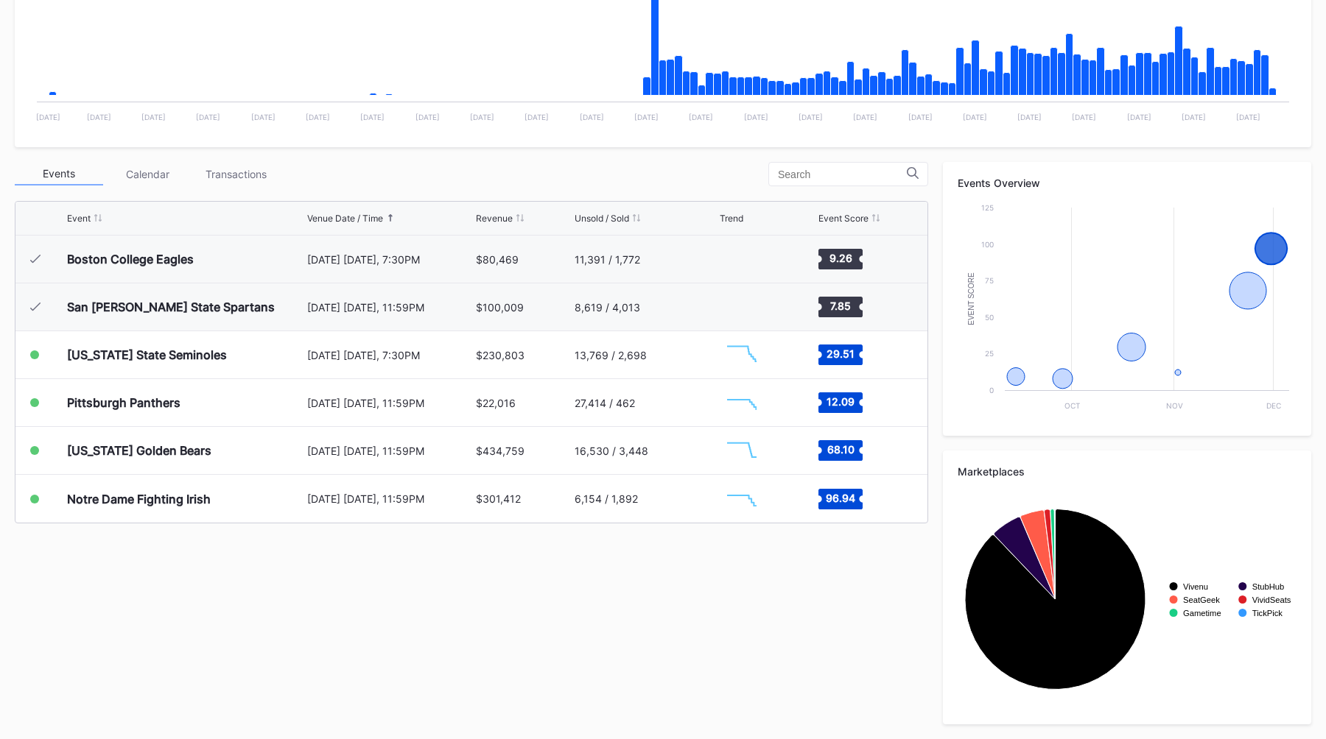
click at [492, 583] on div "Events Calendar Transactions Event Venue Date / Time Revenue Unsold / Sold Tren…" at bounding box center [663, 443] width 1296 height 563
click at [527, 588] on div "Events Calendar Transactions Event Venue Date / Time Revenue Unsold / Sold Tren…" at bounding box center [663, 443] width 1296 height 563
click at [496, 582] on div "Events Calendar Transactions Event Venue Date / Time Revenue Unsold / Sold Tren…" at bounding box center [663, 443] width 1296 height 563
click at [543, 532] on div "Events Calendar Transactions Event Venue Date / Time Revenue Unsold / Sold Tren…" at bounding box center [663, 443] width 1296 height 563
click at [816, 603] on div "Events Calendar Transactions Event Venue Date / Time Revenue Unsold / Sold Tren…" at bounding box center [663, 443] width 1296 height 563
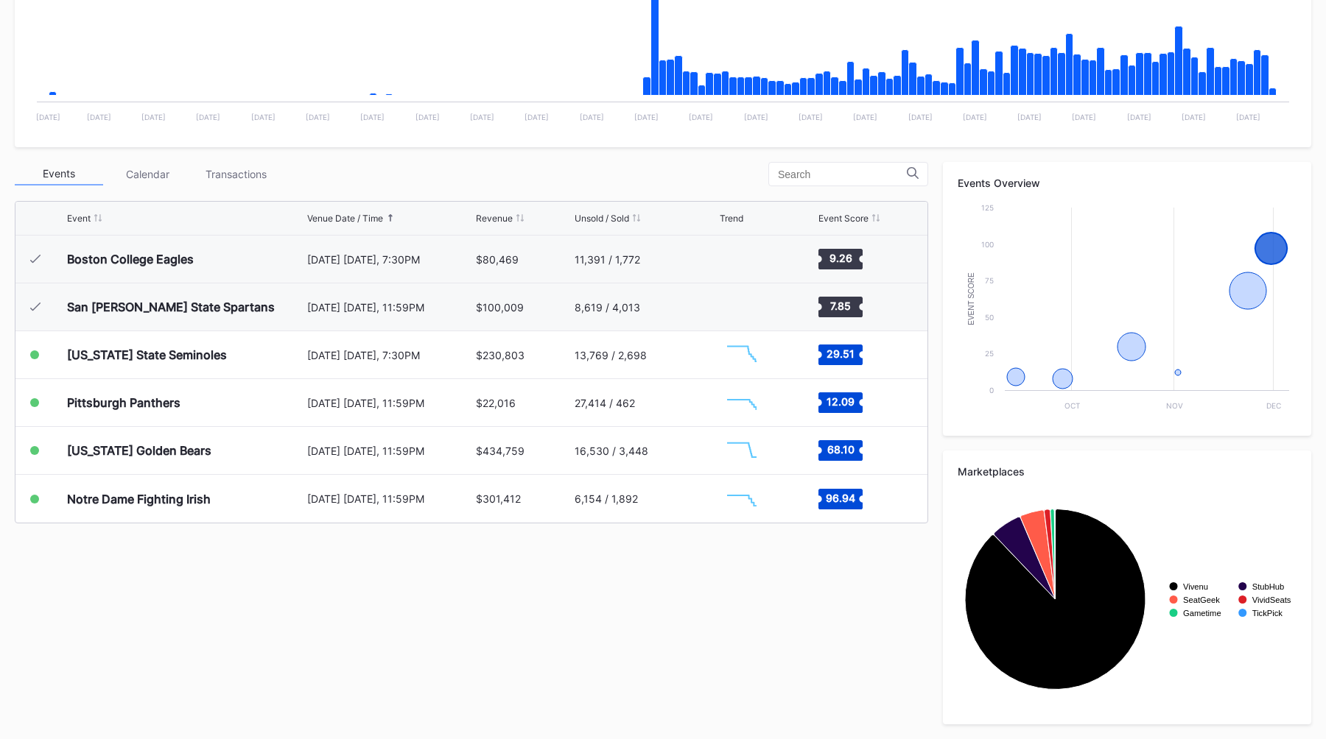
click at [728, 177] on div "Events Calendar Transactions" at bounding box center [471, 174] width 913 height 24
click at [737, 177] on div "Events Calendar Transactions" at bounding box center [471, 174] width 913 height 24
click at [612, 584] on div "Events Calendar Transactions Event Venue Date / Time Revenue Unsold / Sold Tren…" at bounding box center [663, 443] width 1296 height 563
